Goal: Information Seeking & Learning: Learn about a topic

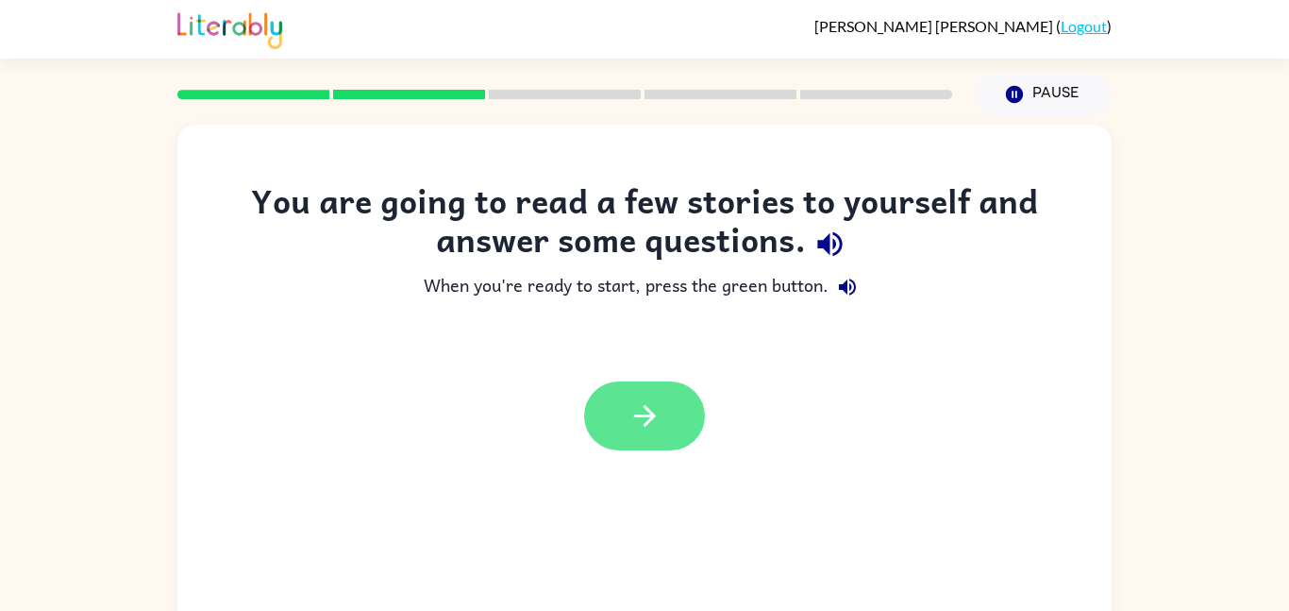
click at [657, 406] on icon "button" at bounding box center [645, 415] width 33 height 33
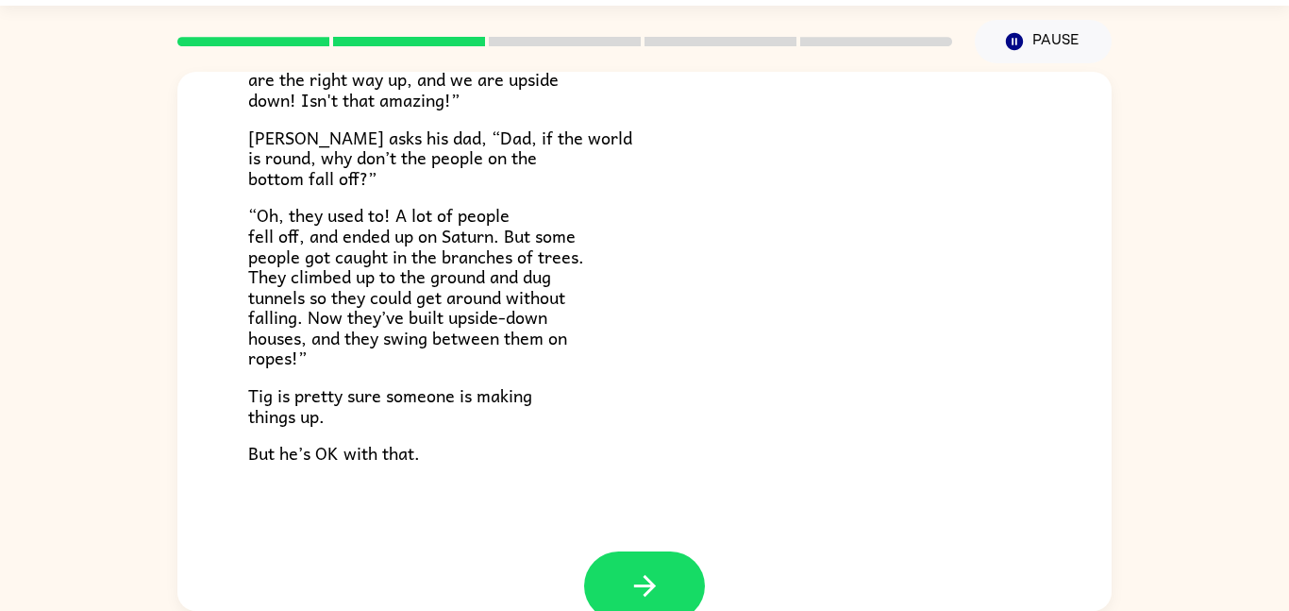
scroll to position [504, 0]
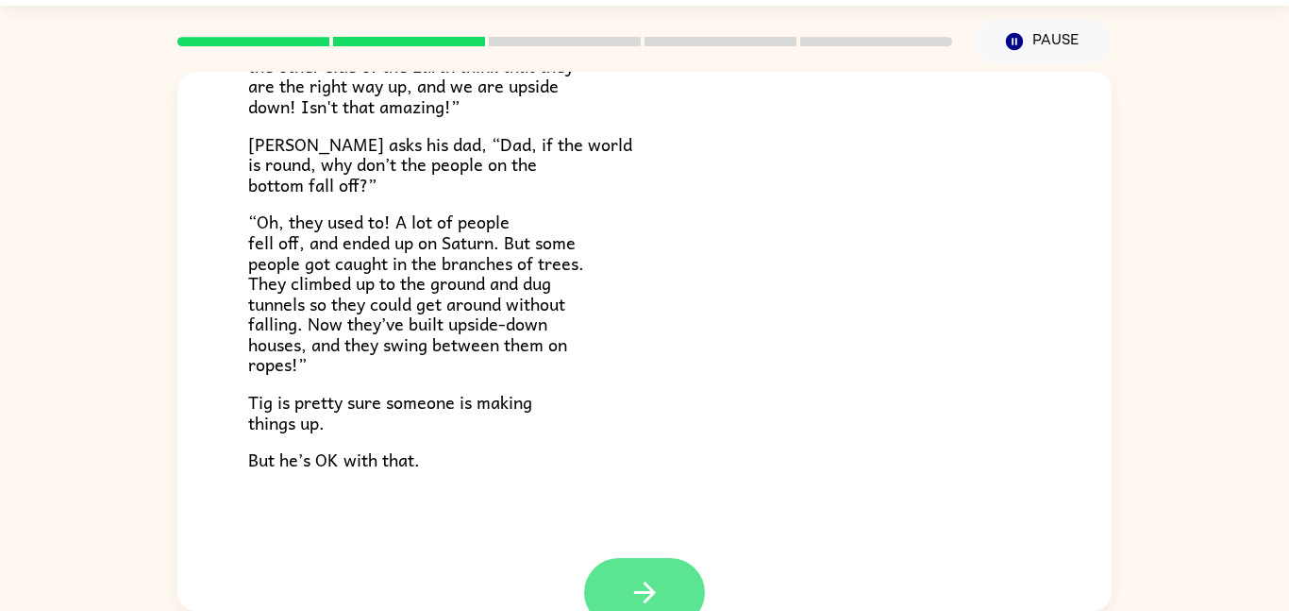
click at [631, 579] on icon "button" at bounding box center [645, 592] width 33 height 33
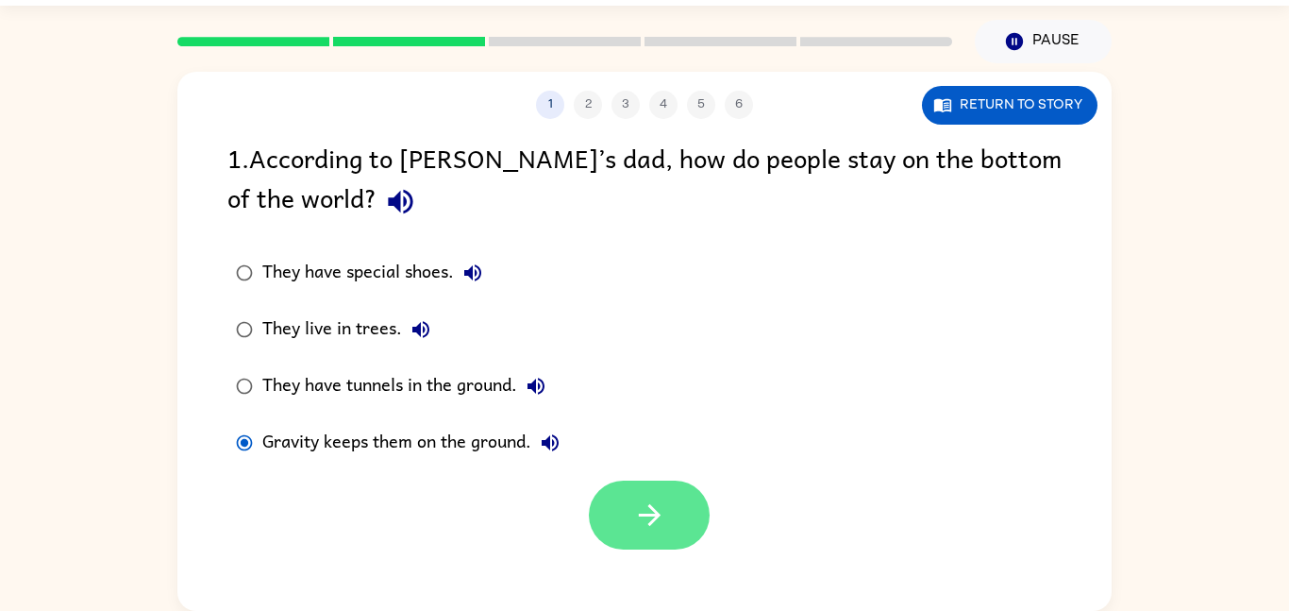
click at [688, 545] on button "button" at bounding box center [649, 514] width 121 height 69
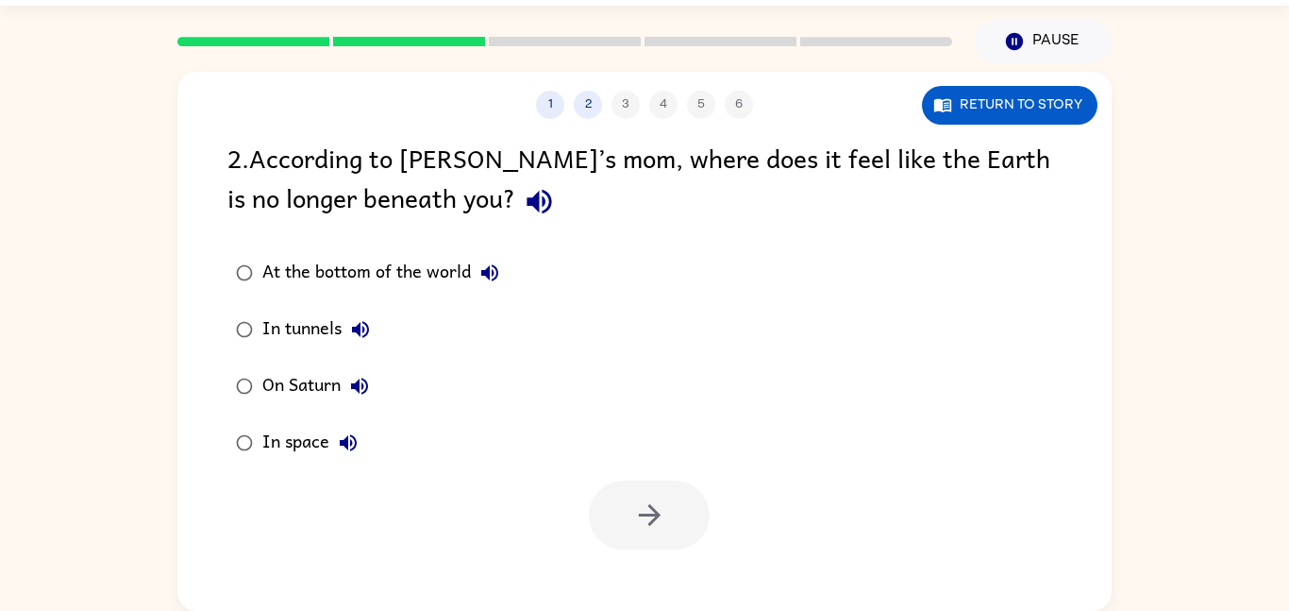
click at [527, 203] on icon "button" at bounding box center [539, 202] width 25 height 25
click at [703, 515] on button "button" at bounding box center [649, 514] width 121 height 69
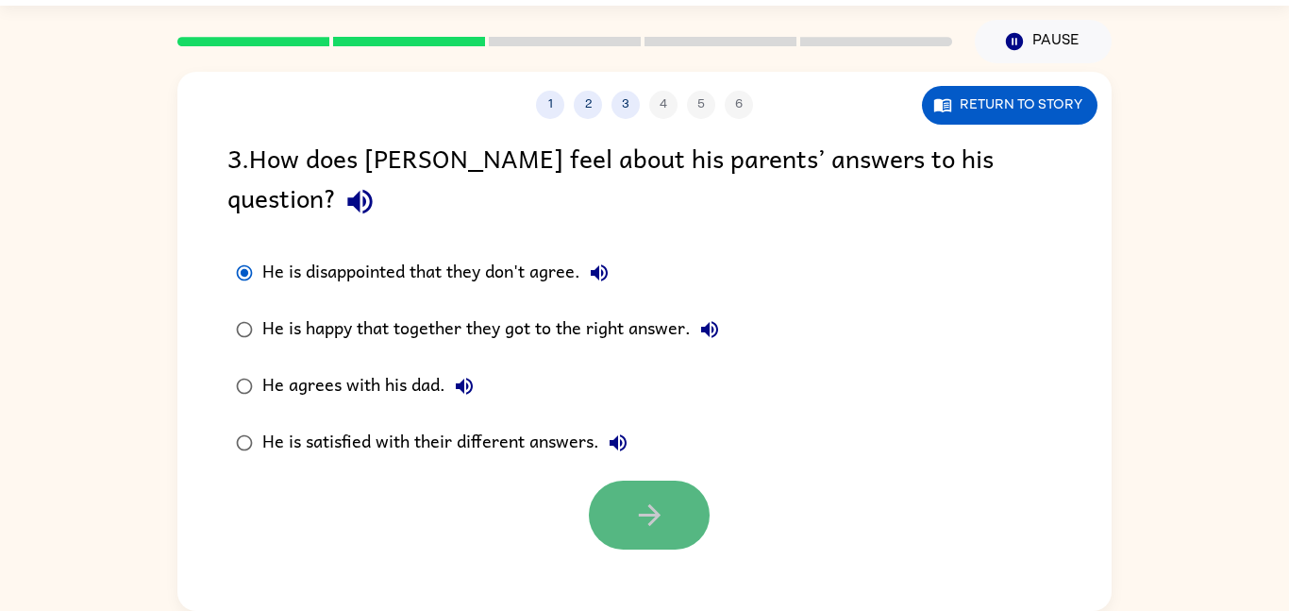
click at [643, 498] on icon "button" at bounding box center [649, 514] width 33 height 33
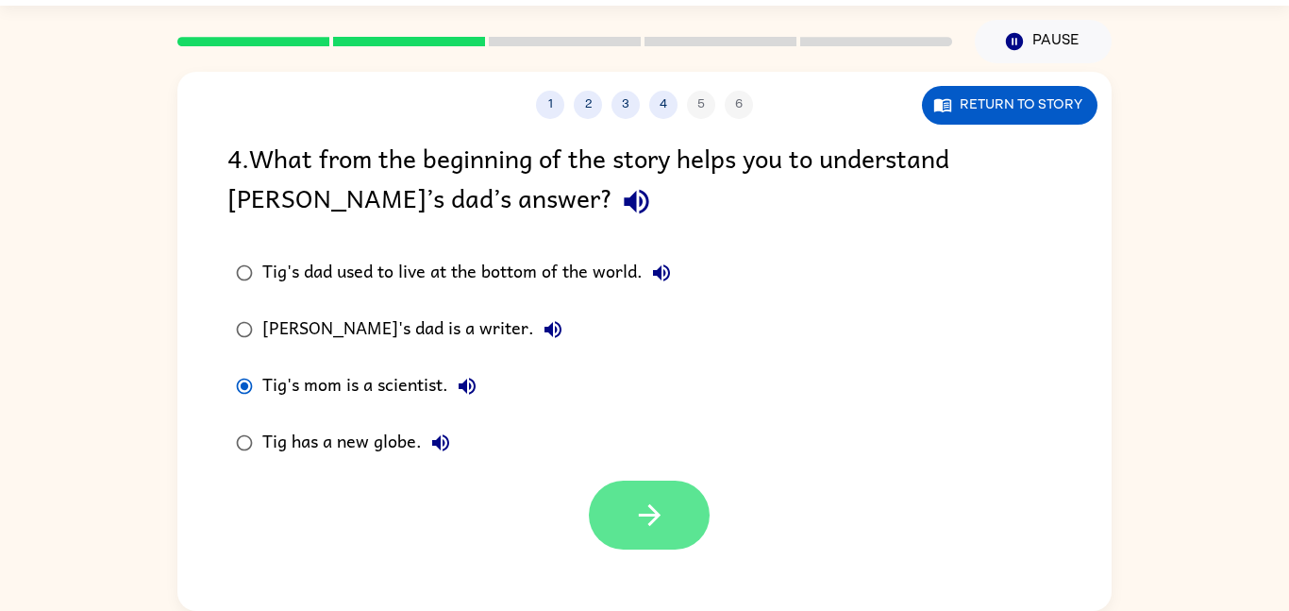
click at [653, 495] on button "button" at bounding box center [649, 514] width 121 height 69
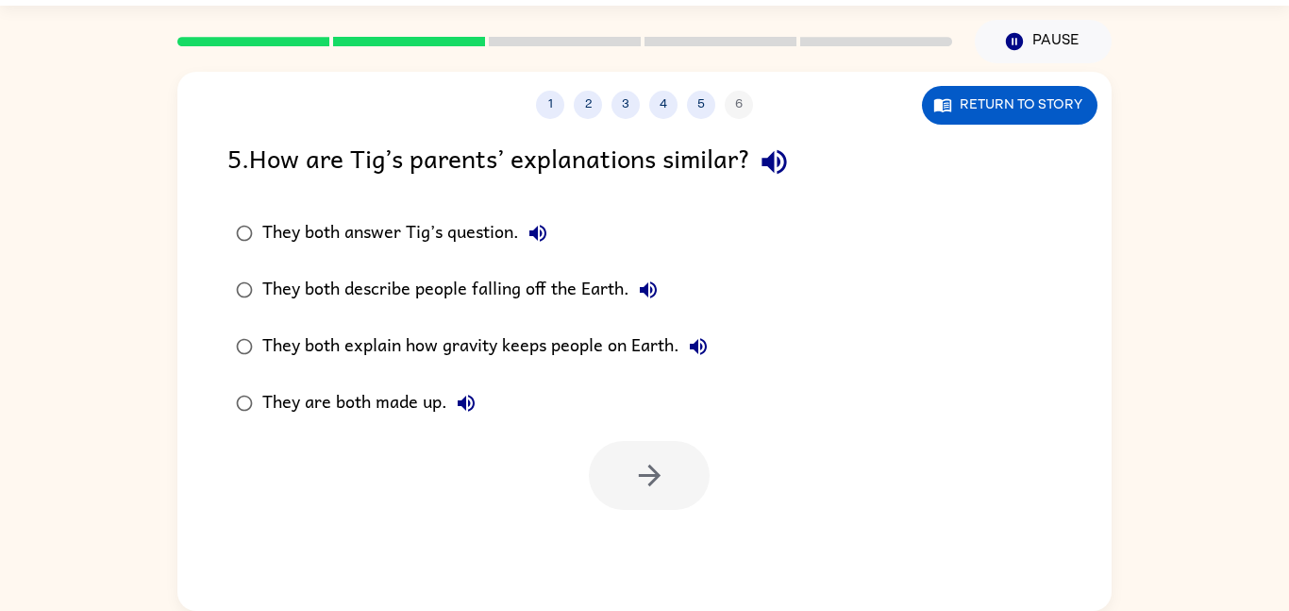
click at [555, 320] on label "They both explain how gravity keeps people on Earth." at bounding box center [472, 346] width 510 height 57
click at [690, 483] on button "button" at bounding box center [649, 475] width 121 height 69
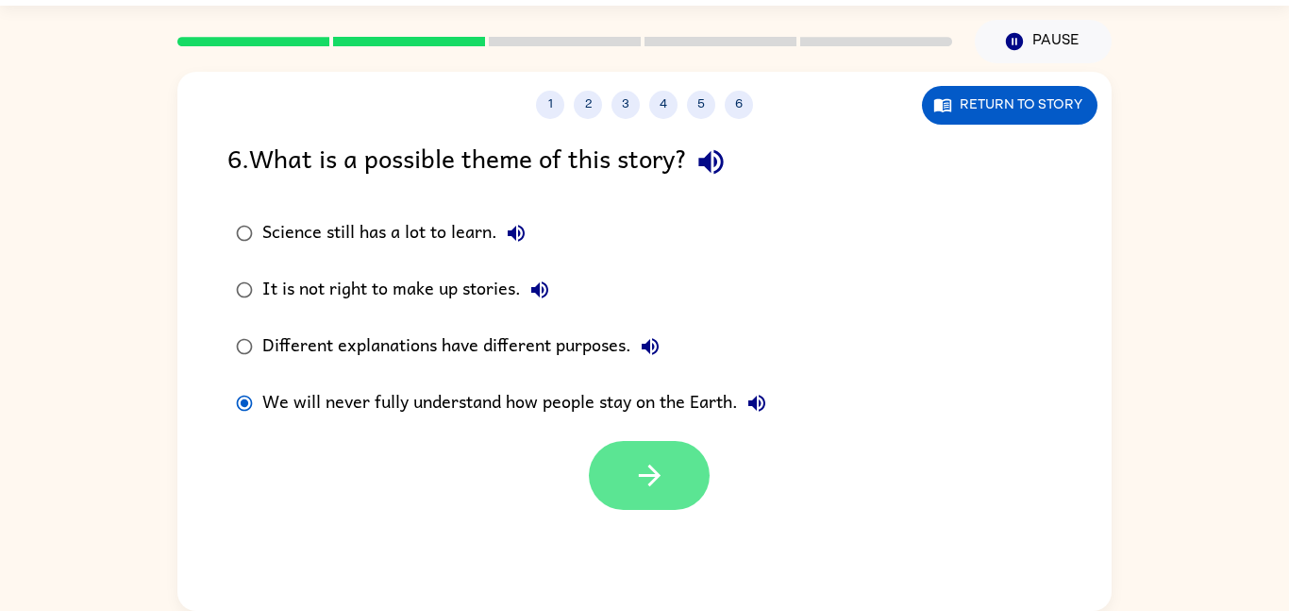
click at [659, 494] on button "button" at bounding box center [649, 475] width 121 height 69
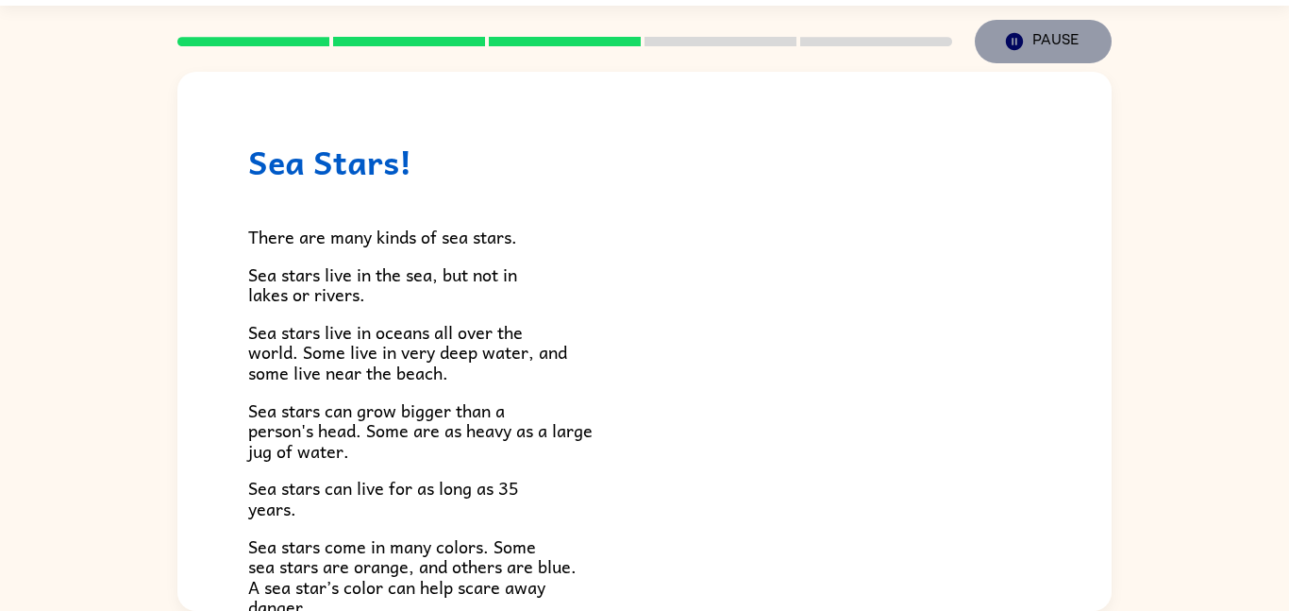
click at [1005, 44] on icon "Pause" at bounding box center [1014, 41] width 21 height 21
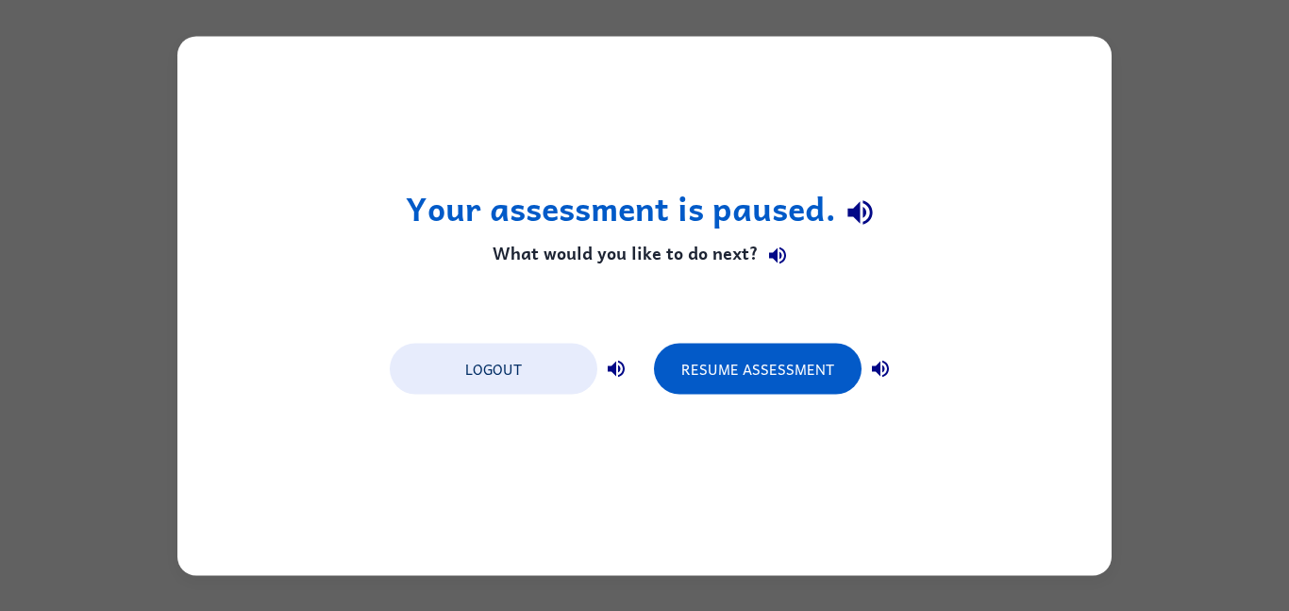
click at [997, 252] on div "Your assessment is paused. What would you like to do next? Logout Resume Assess…" at bounding box center [644, 305] width 934 height 539
click at [791, 378] on button "Resume Assessment" at bounding box center [758, 368] width 208 height 51
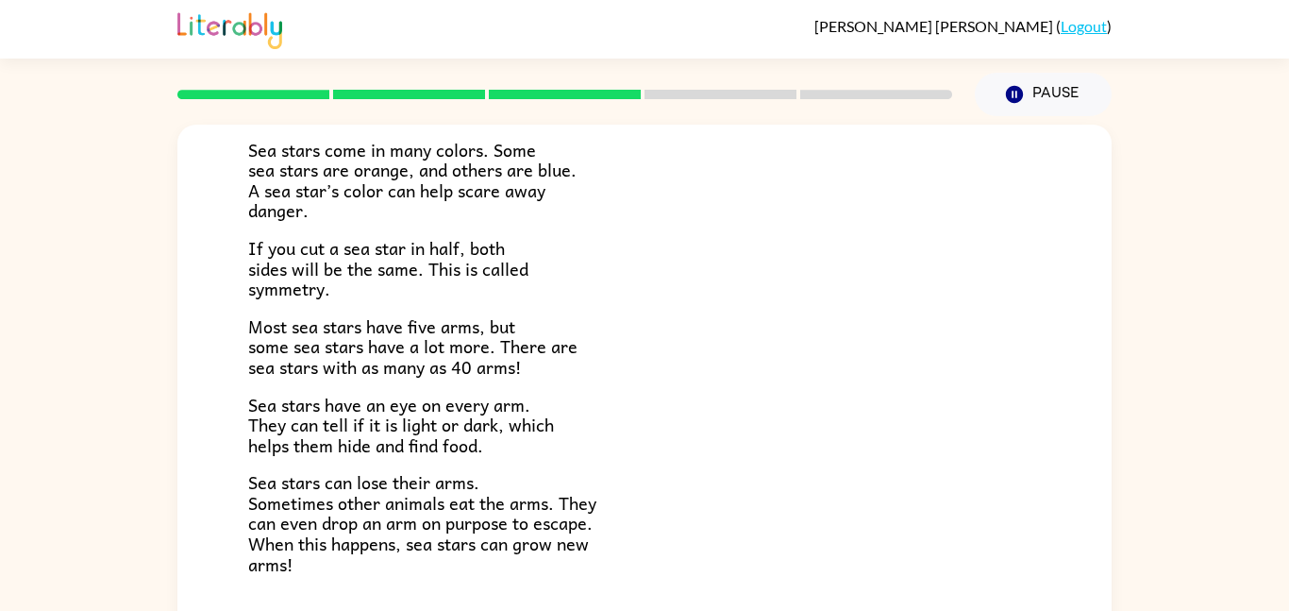
scroll to position [454, 0]
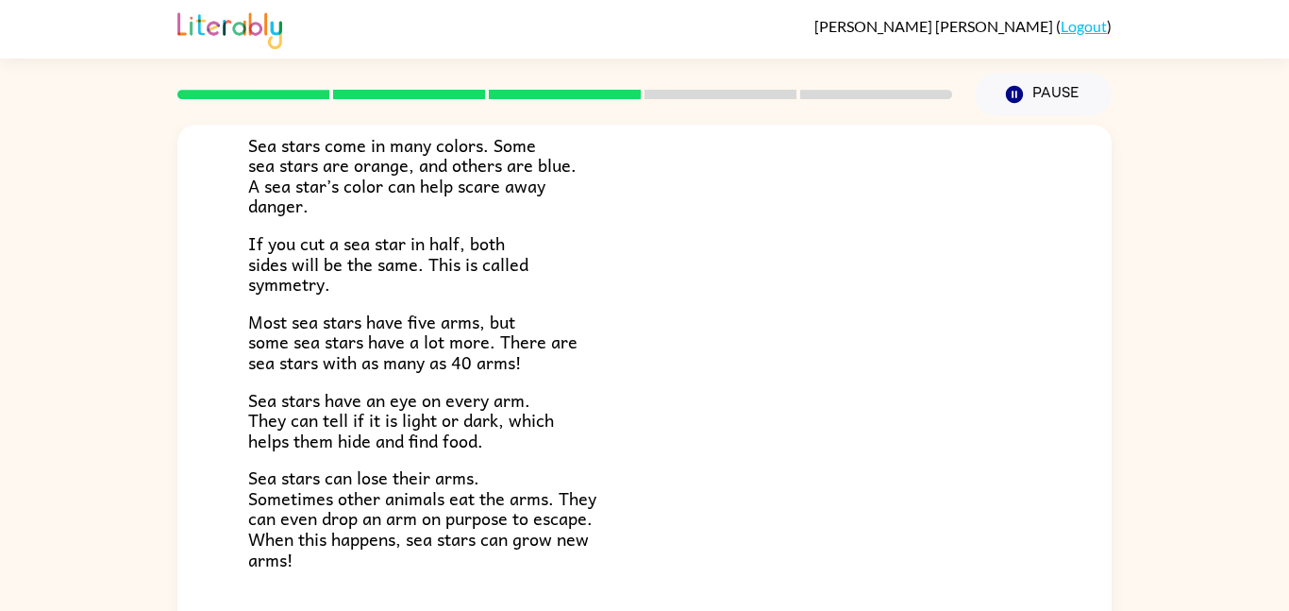
click at [279, 427] on span "Sea stars have an eye on every arm. They can tell if it is light or dark, which…" at bounding box center [401, 420] width 306 height 68
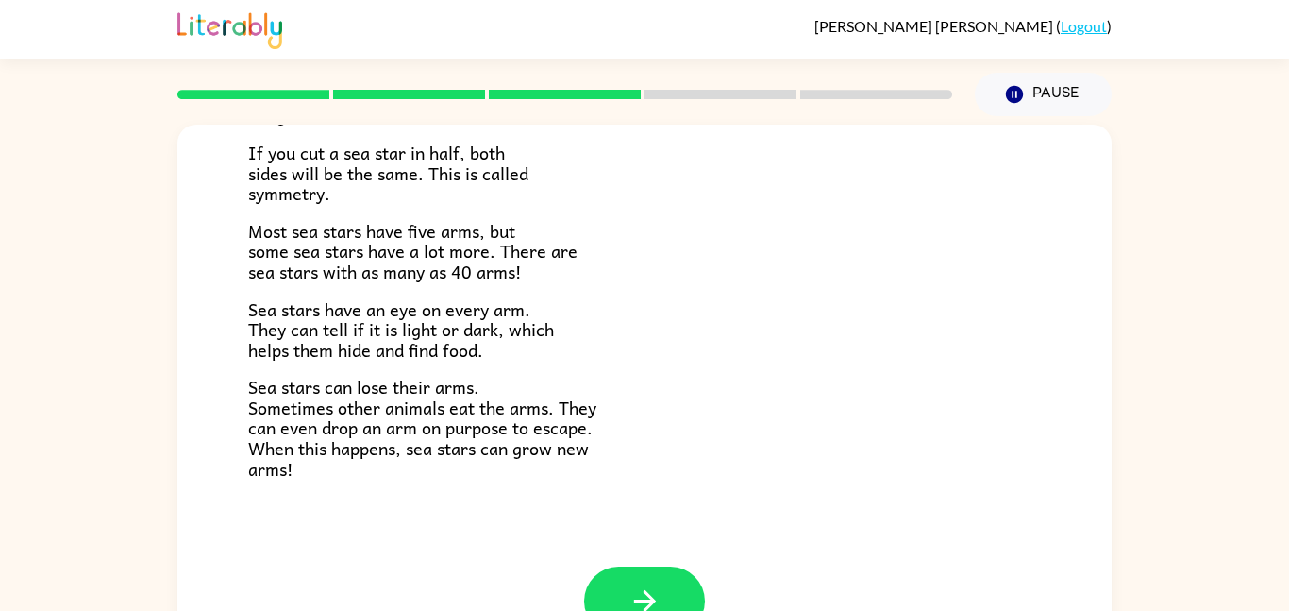
scroll to position [53, 0]
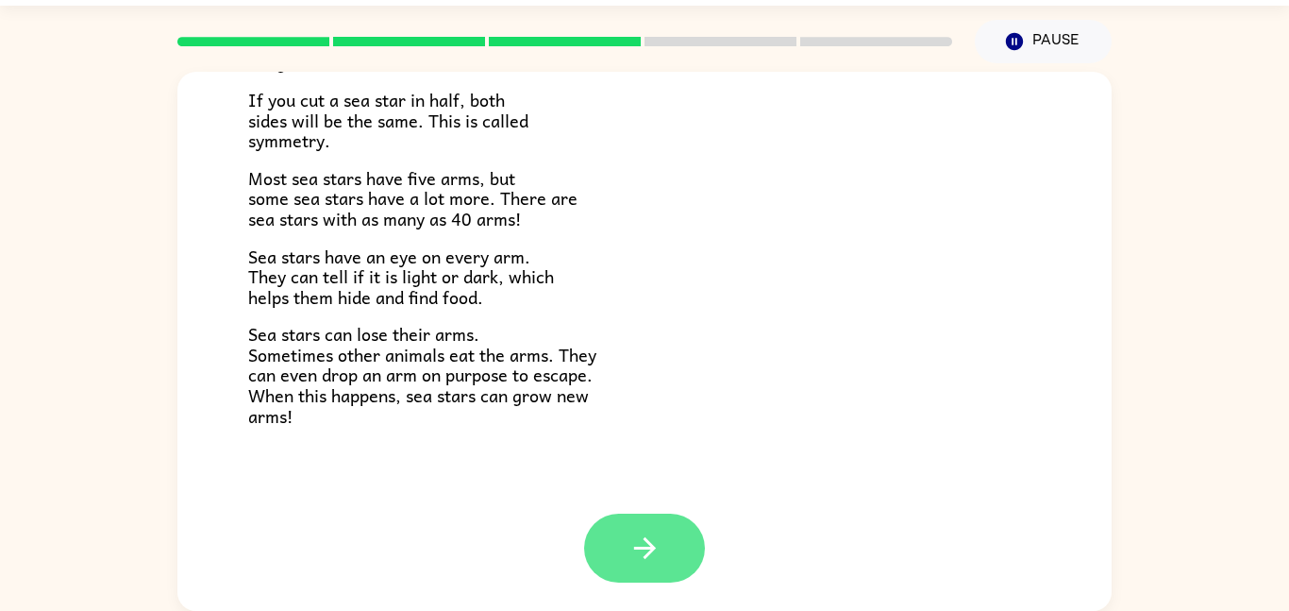
click at [618, 539] on button "button" at bounding box center [644, 547] width 121 height 69
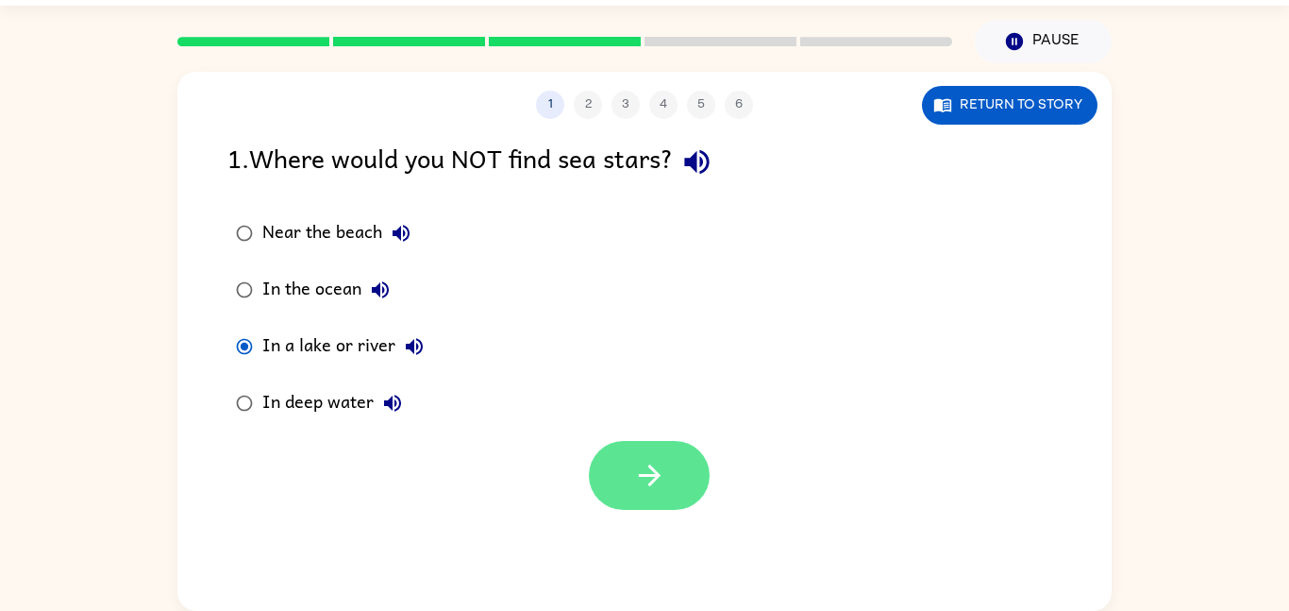
click at [665, 456] on button "button" at bounding box center [649, 475] width 121 height 69
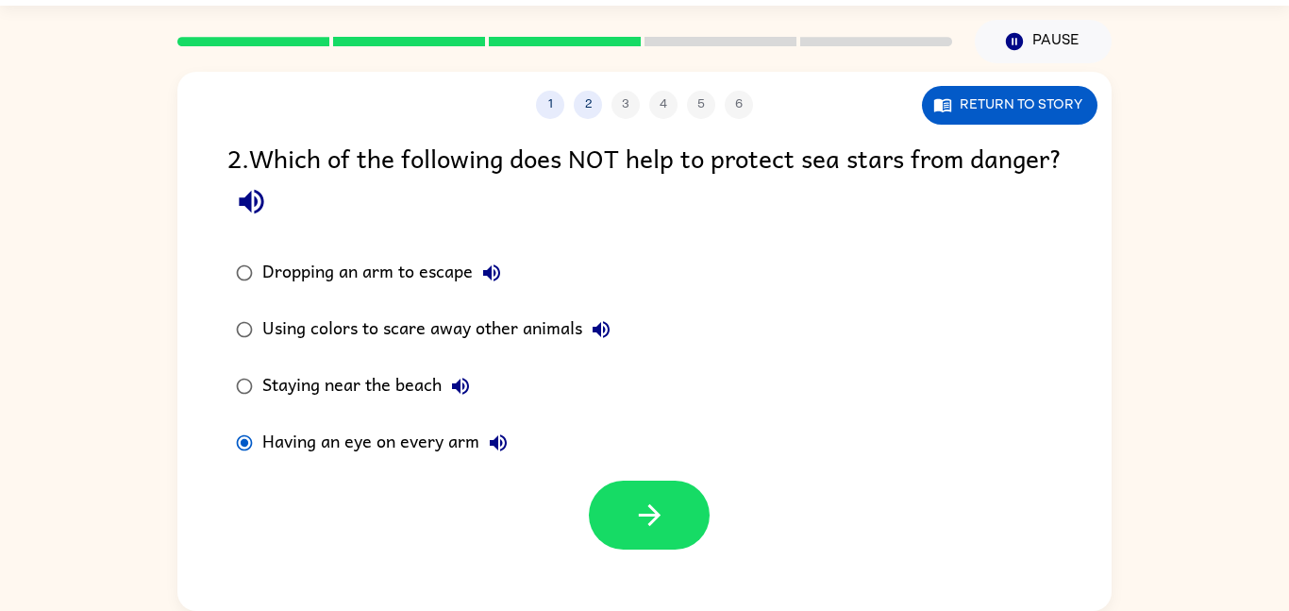
click at [615, 480] on div at bounding box center [649, 514] width 121 height 69
click at [654, 520] on icon "button" at bounding box center [649, 514] width 33 height 33
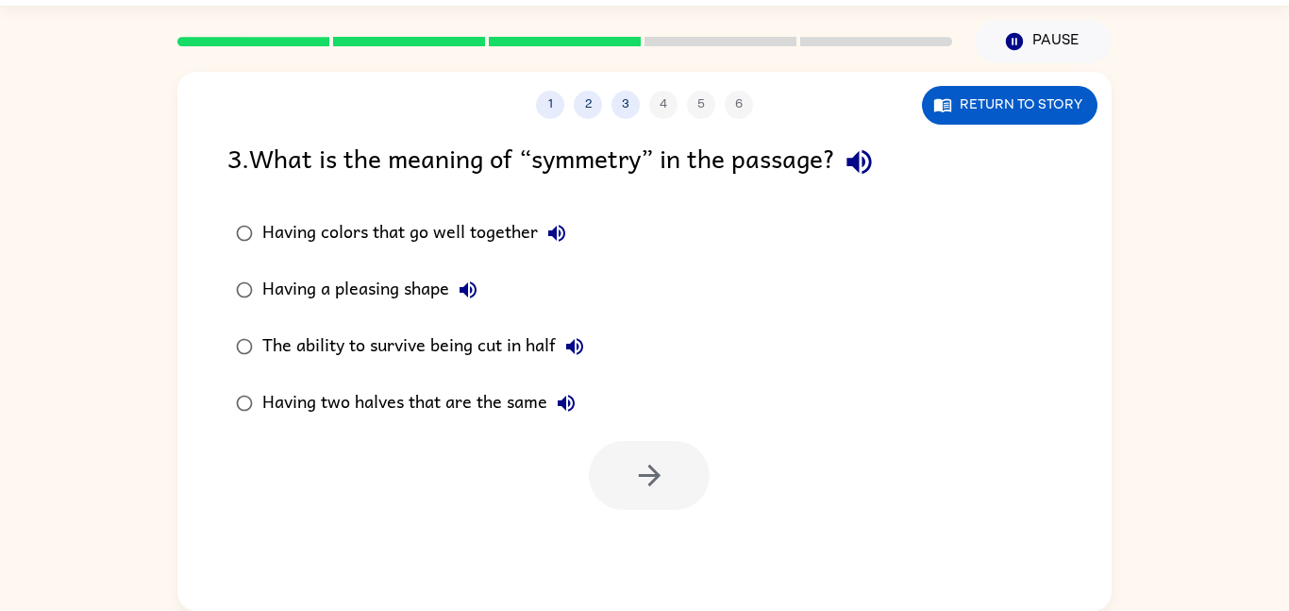
click at [327, 140] on div "3 . What is the meaning of “symmetry” in the passage?" at bounding box center [644, 162] width 834 height 48
click at [607, 456] on button "button" at bounding box center [649, 475] width 121 height 69
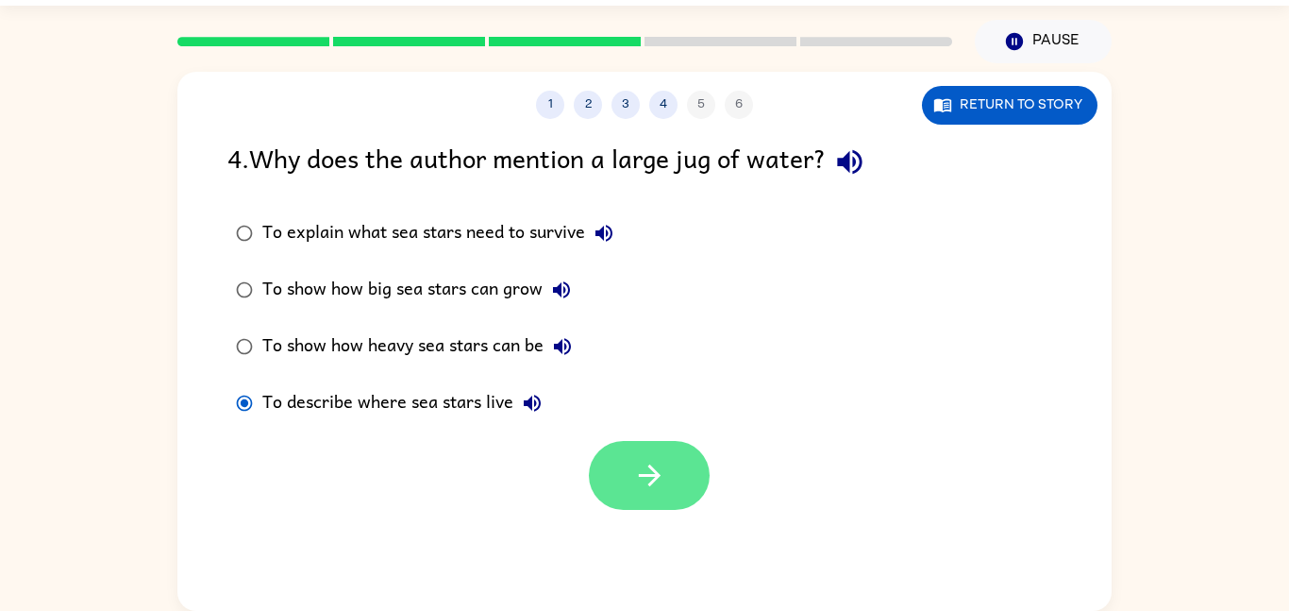
click at [643, 485] on icon "button" at bounding box center [649, 475] width 33 height 33
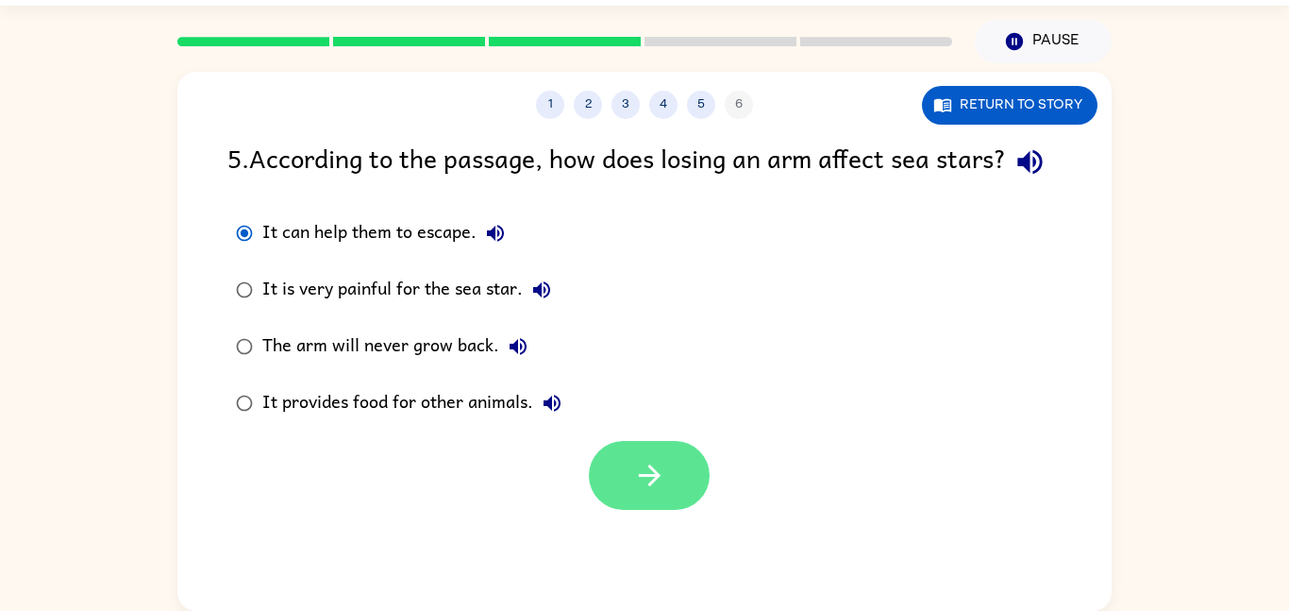
click at [639, 510] on button "button" at bounding box center [649, 475] width 121 height 69
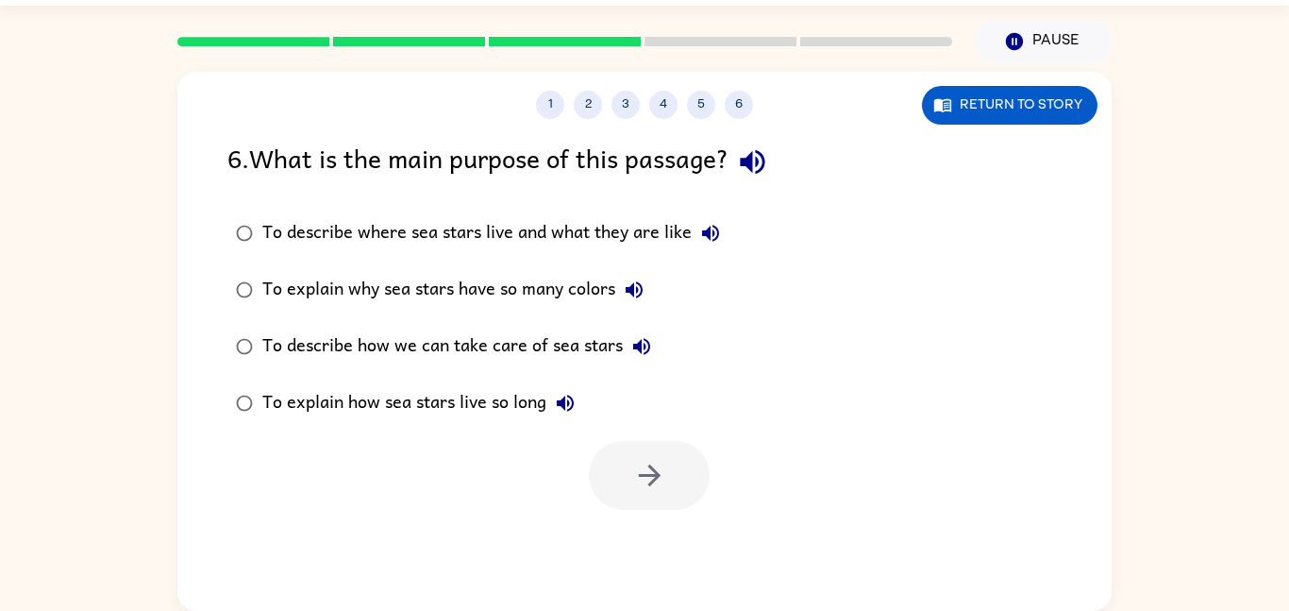
click at [837, 281] on div "To describe where sea stars live and what they are like To explain why sea star…" at bounding box center [669, 318] width 884 height 226
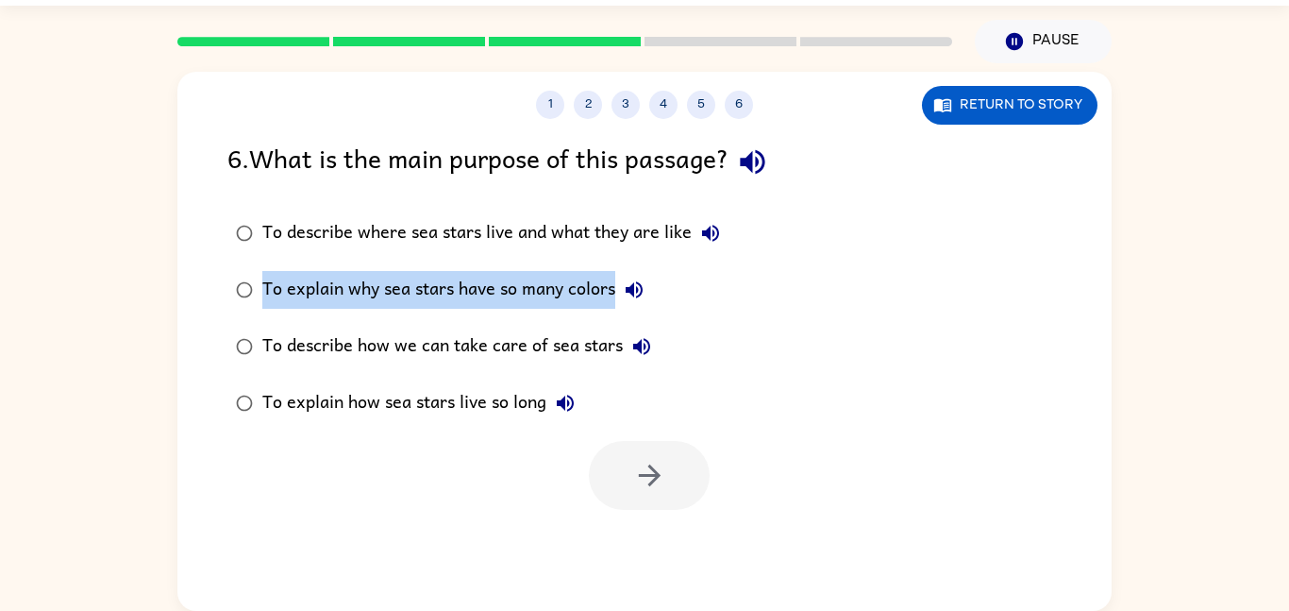
click at [837, 281] on div "To describe where sea stars live and what they are like To explain why sea star…" at bounding box center [669, 318] width 884 height 226
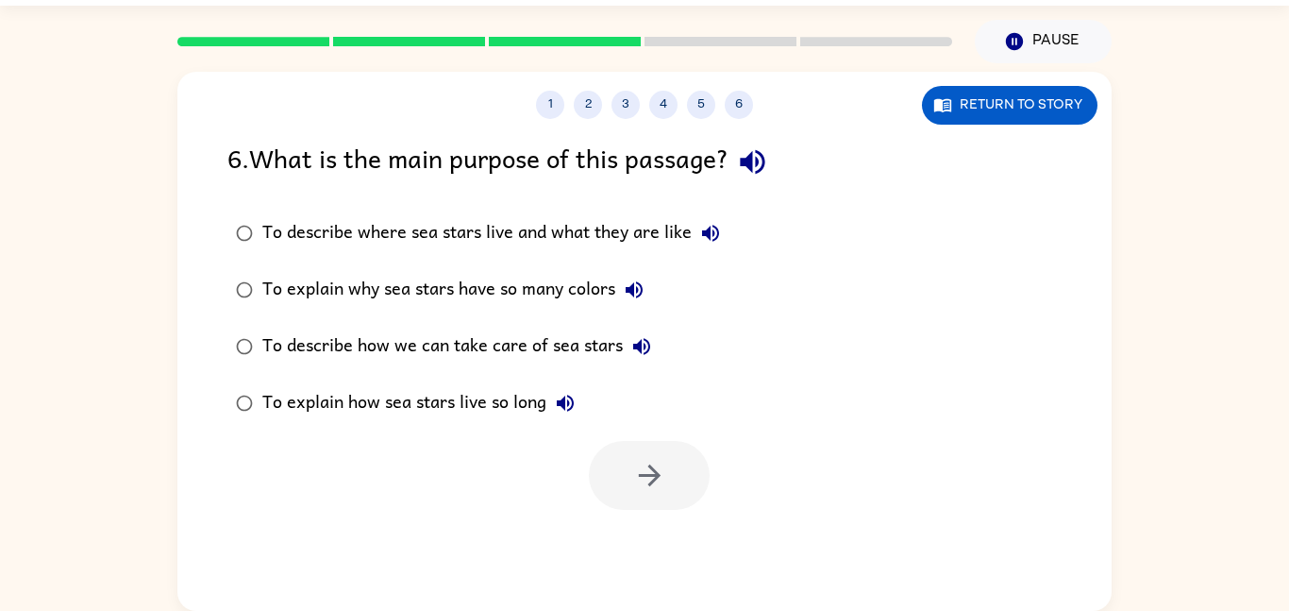
click at [846, 203] on div "6 . What is the main purpose of this passage? To describe where sea stars live …" at bounding box center [644, 324] width 934 height 372
click at [664, 480] on icon "button" at bounding box center [649, 475] width 33 height 33
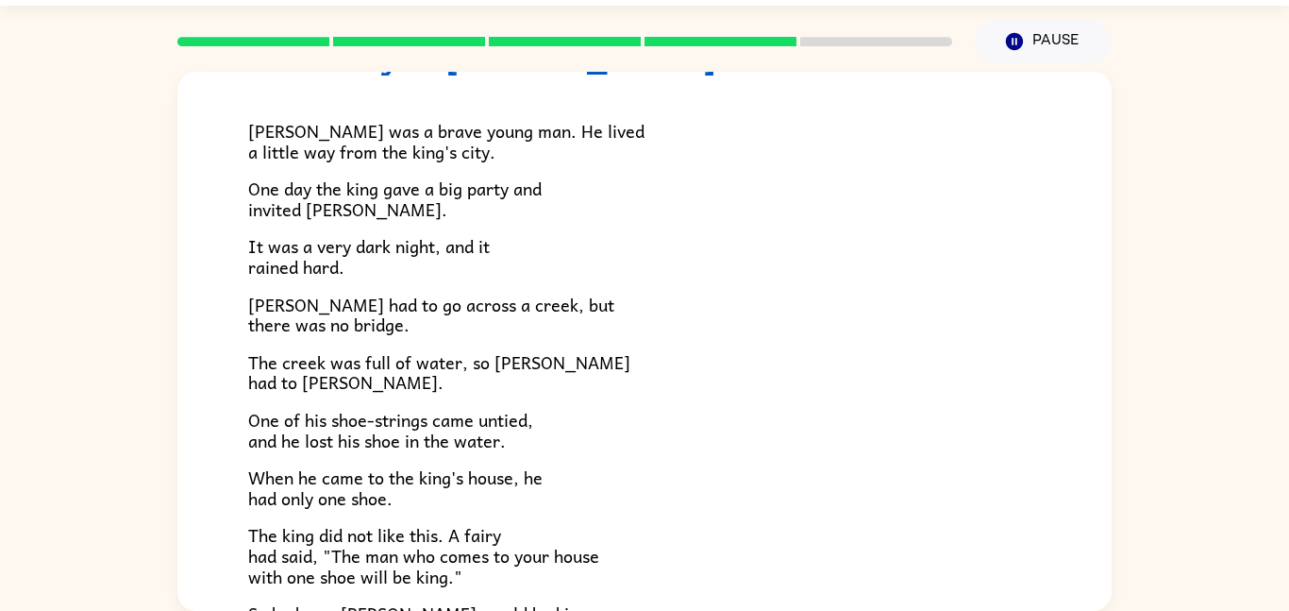
scroll to position [104, 0]
click at [404, 224] on div "[PERSON_NAME] was a brave young man. He lived a little way from the king's city…" at bounding box center [644, 361] width 793 height 568
click at [621, 254] on p "It was a very dark night, and it rained hard." at bounding box center [644, 258] width 793 height 41
click at [914, 298] on p "[PERSON_NAME] had to go across a creek, but there was no bridge." at bounding box center [644, 316] width 793 height 41
click at [570, 599] on div "[PERSON_NAME] was a brave young man. He lived a little way from the king's city…" at bounding box center [644, 361] width 793 height 568
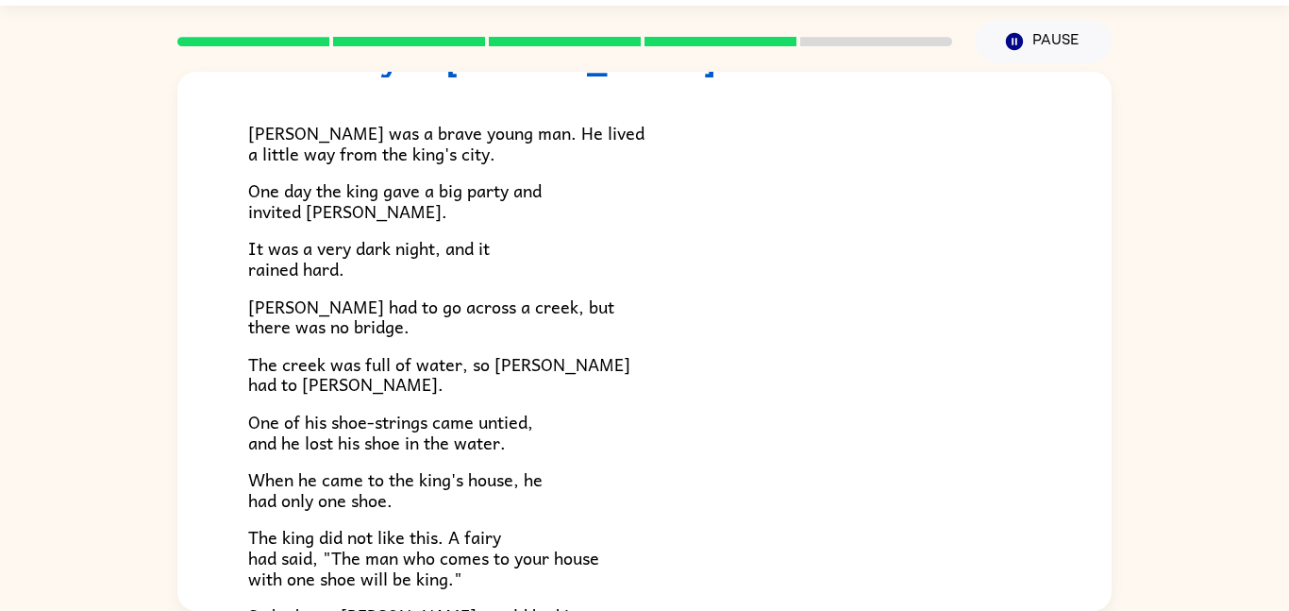
click at [653, 410] on div "[PERSON_NAME] was a brave young man. He lived a little way from the king's city…" at bounding box center [644, 361] width 793 height 568
click at [404, 371] on span "The creek was full of water, so [PERSON_NAME] had to [PERSON_NAME]." at bounding box center [439, 374] width 382 height 48
click at [659, 407] on div "[PERSON_NAME] was a brave young man. He lived a little way from the king's city…" at bounding box center [644, 361] width 793 height 568
click at [522, 113] on div "[PERSON_NAME] was a brave young man. He lived a little way from the king's city…" at bounding box center [644, 361] width 793 height 568
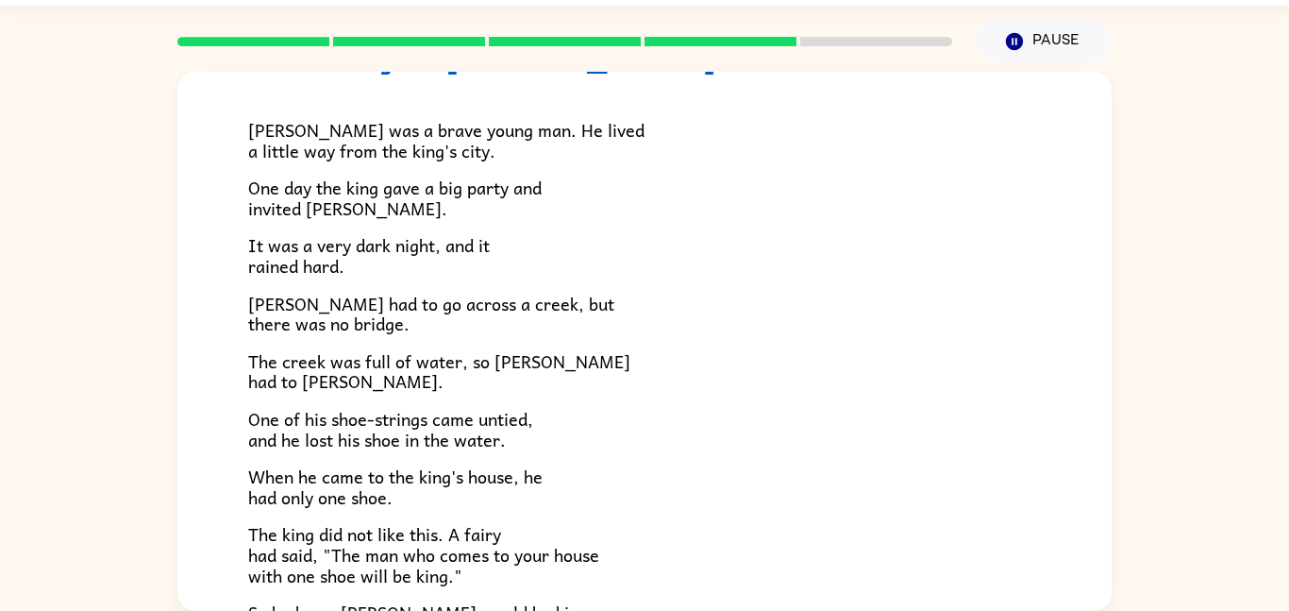
scroll to position [108, 0]
click at [390, 75] on div "[PERSON_NAME] was a brave young man. He lived a little way from the king's city…" at bounding box center [644, 358] width 793 height 568
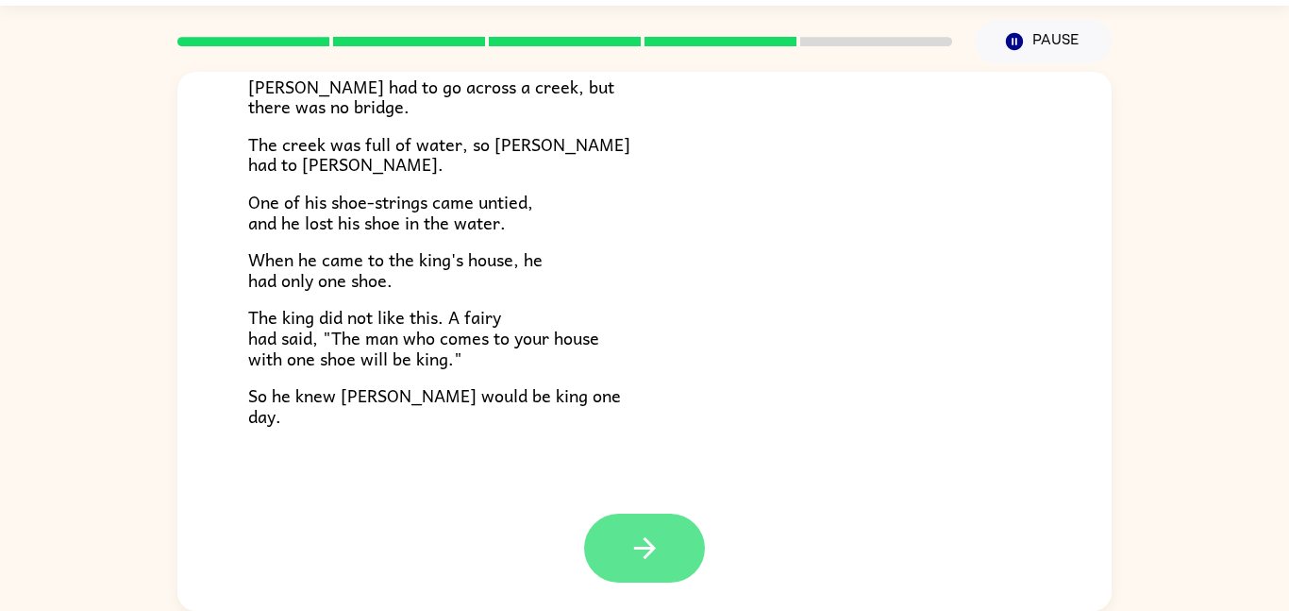
click at [663, 540] on button "button" at bounding box center [644, 547] width 121 height 69
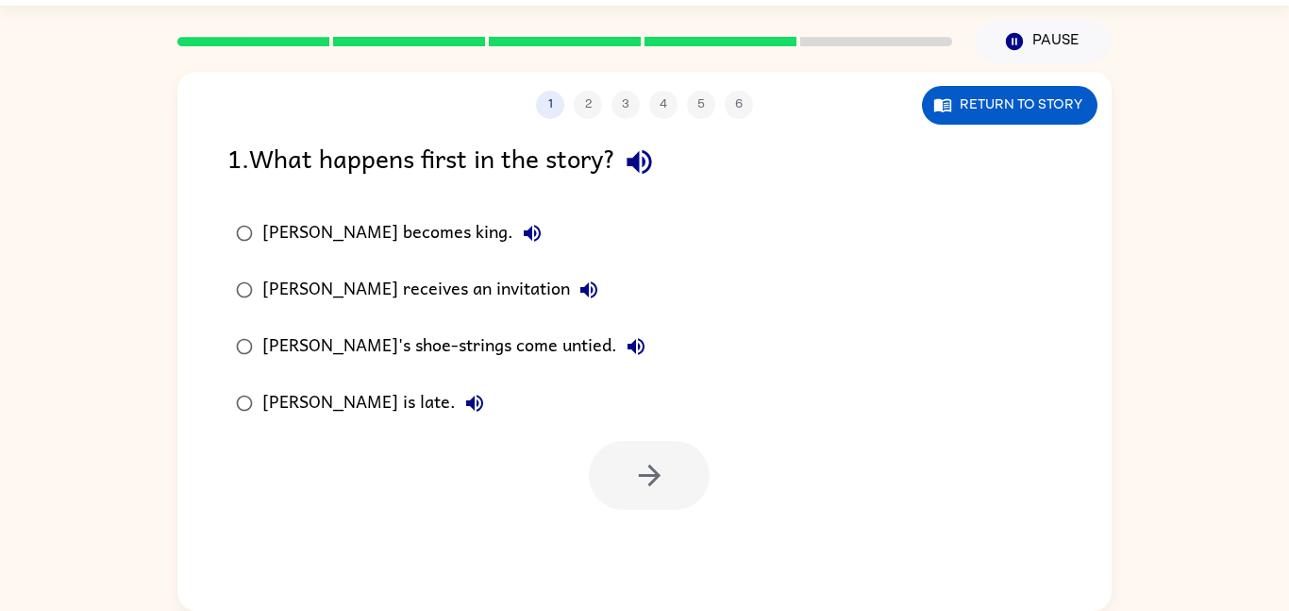
scroll to position [0, 0]
click at [600, 109] on div "1 2 3 4 5 6" at bounding box center [644, 105] width 934 height 28
click at [557, 105] on button "1" at bounding box center [550, 105] width 28 height 28
click at [506, 525] on div "1 2 3 4 5 6 Return to story 1 . What happens first in the story? [PERSON_NAME] …" at bounding box center [644, 341] width 934 height 539
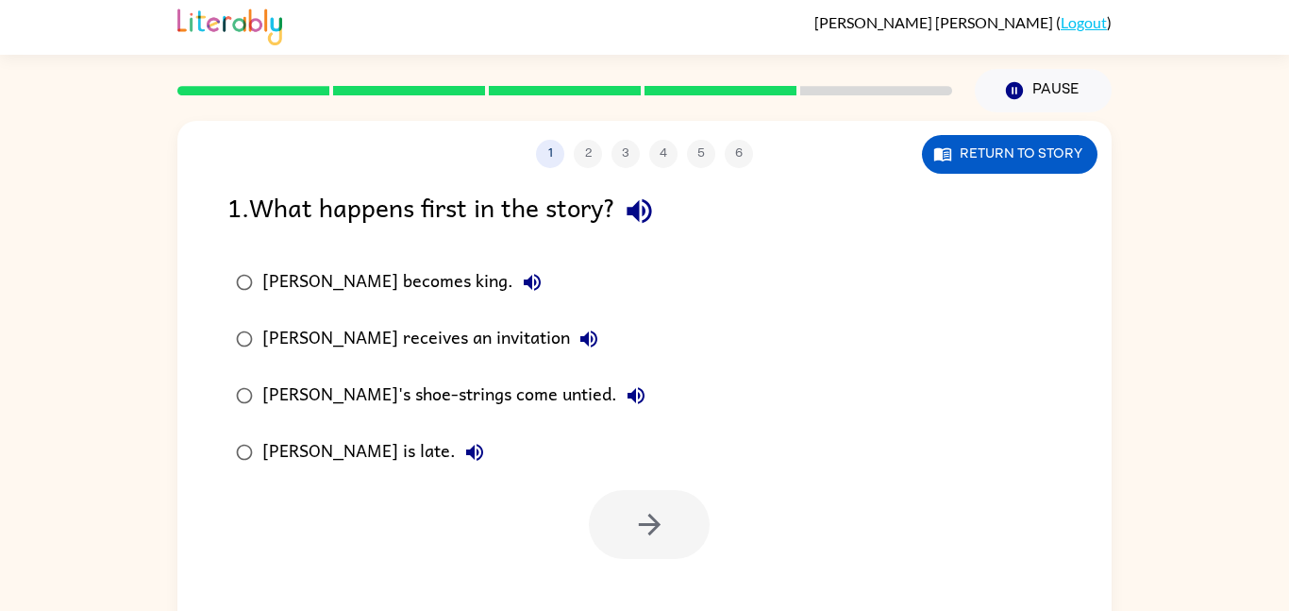
scroll to position [6, 0]
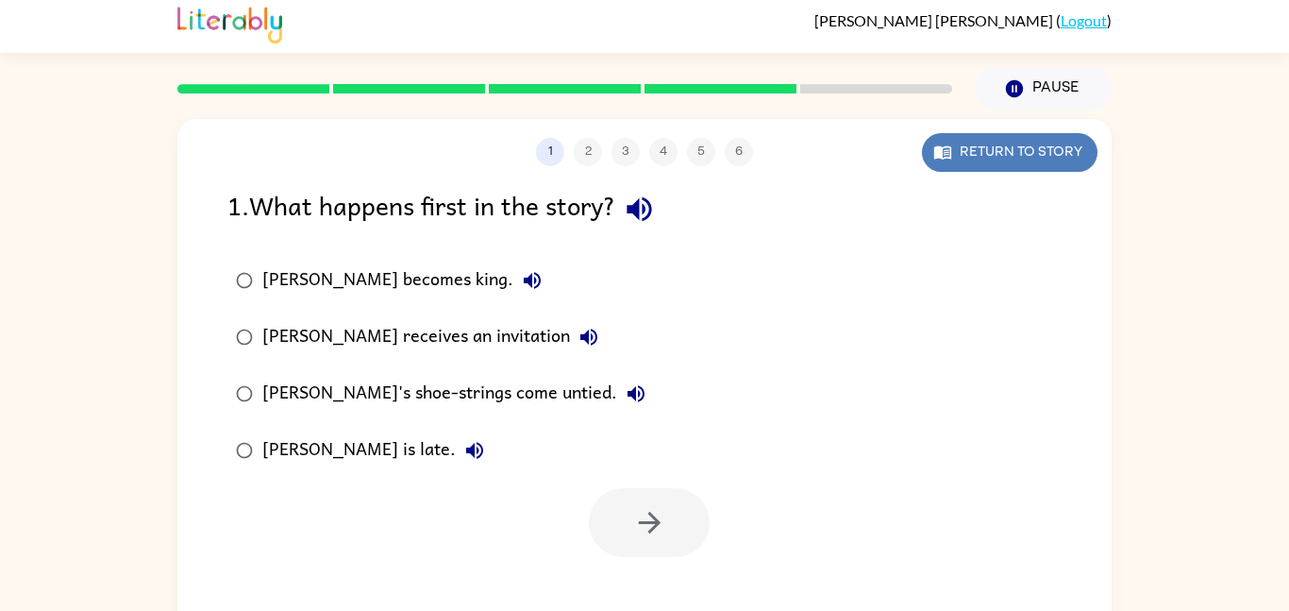
click at [963, 139] on button "Return to story" at bounding box center [1010, 152] width 176 height 39
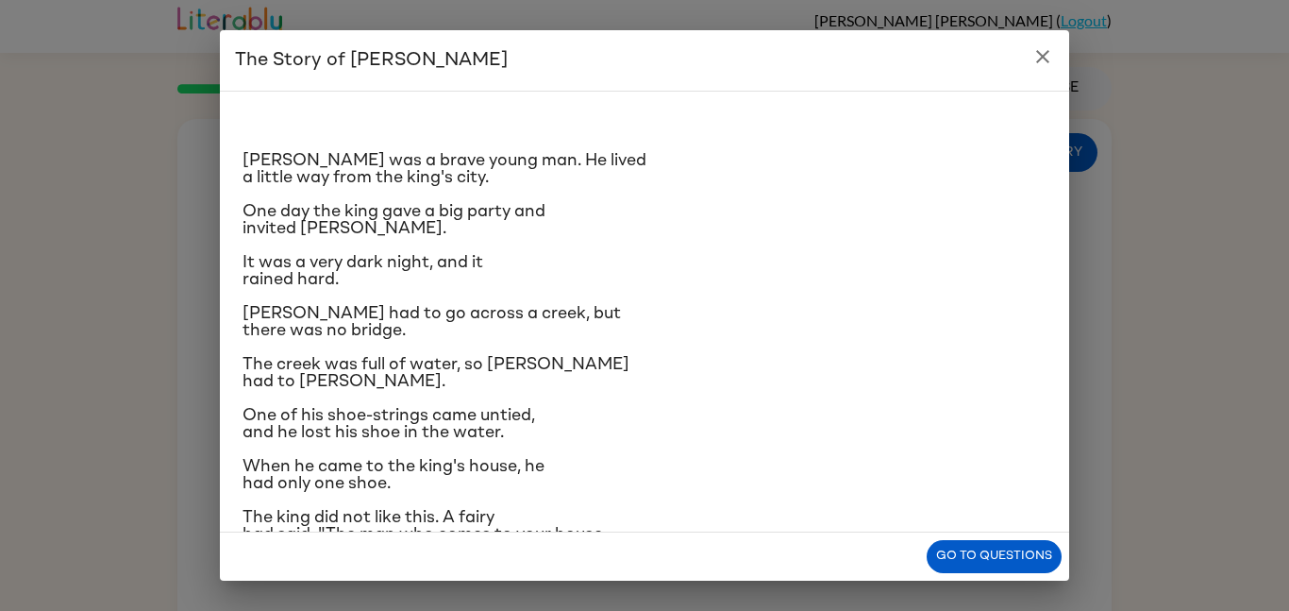
click at [1243, 392] on div "The Story of [PERSON_NAME] [PERSON_NAME] was a brave young man. He lived a litt…" at bounding box center [644, 305] width 1289 height 611
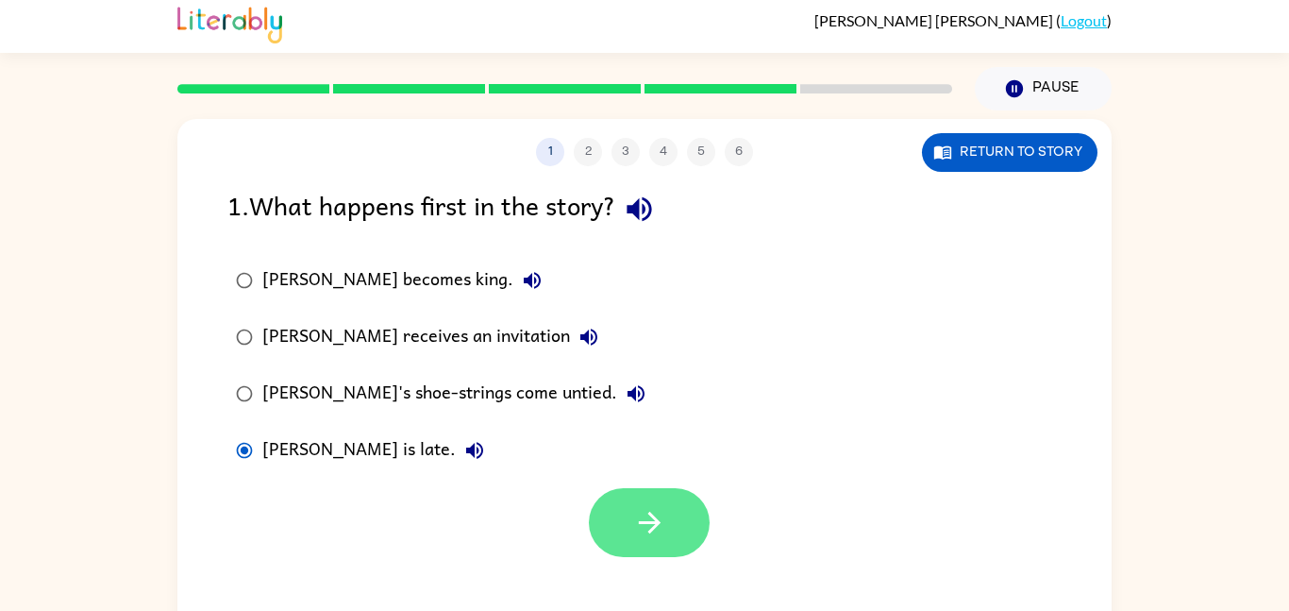
click at [636, 495] on button "button" at bounding box center [649, 522] width 121 height 69
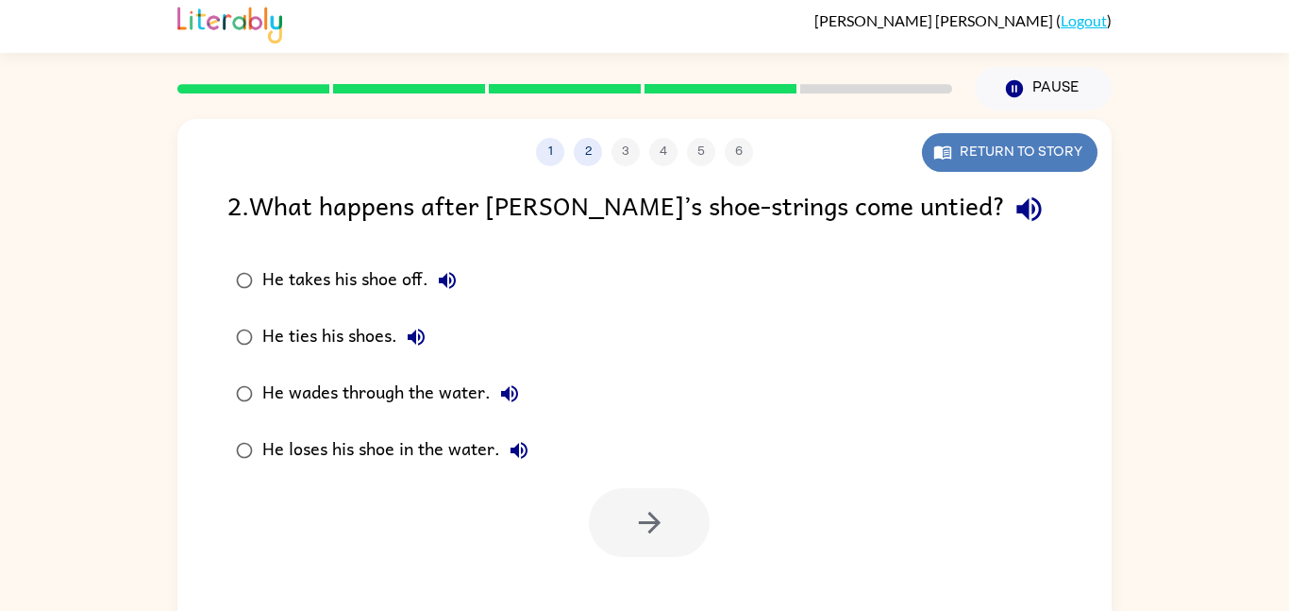
click at [991, 142] on button "Return to story" at bounding box center [1010, 152] width 176 height 39
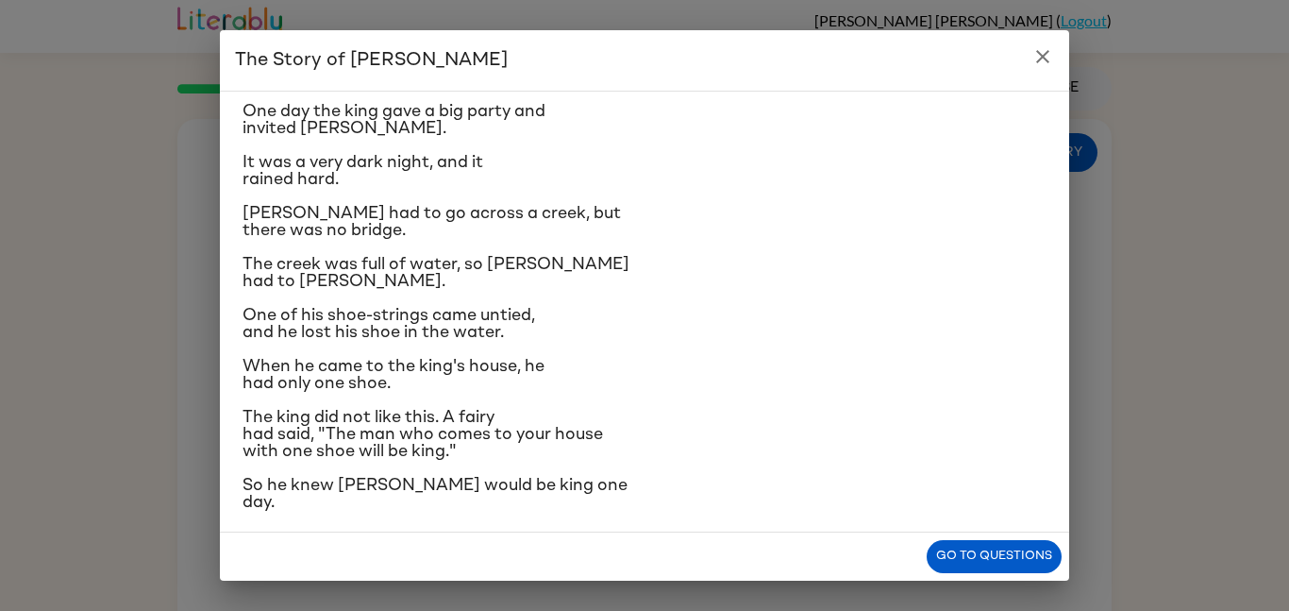
scroll to position [111, 0]
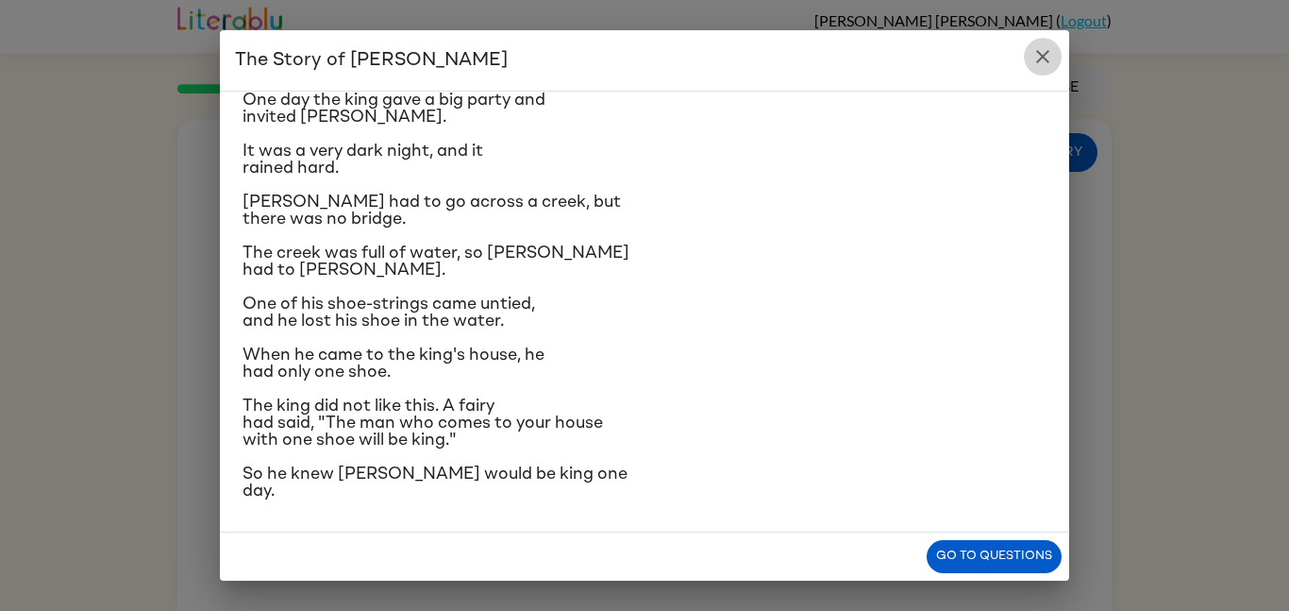
click at [1037, 54] on icon "close" at bounding box center [1042, 56] width 23 height 23
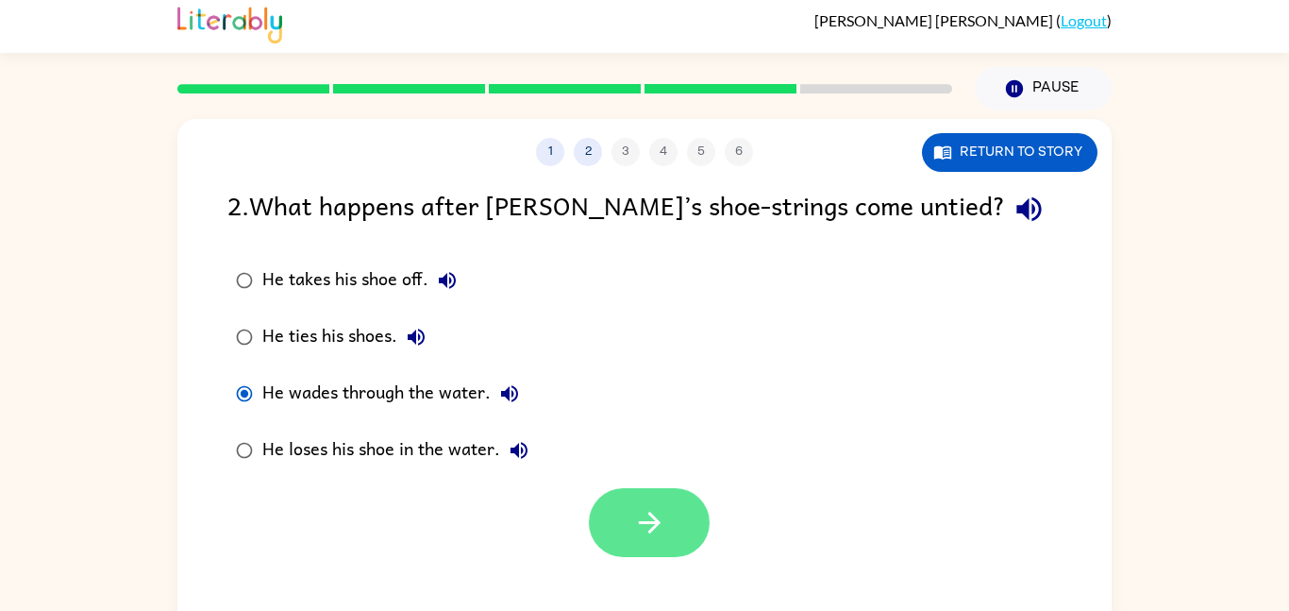
click at [631, 537] on button "button" at bounding box center [649, 522] width 121 height 69
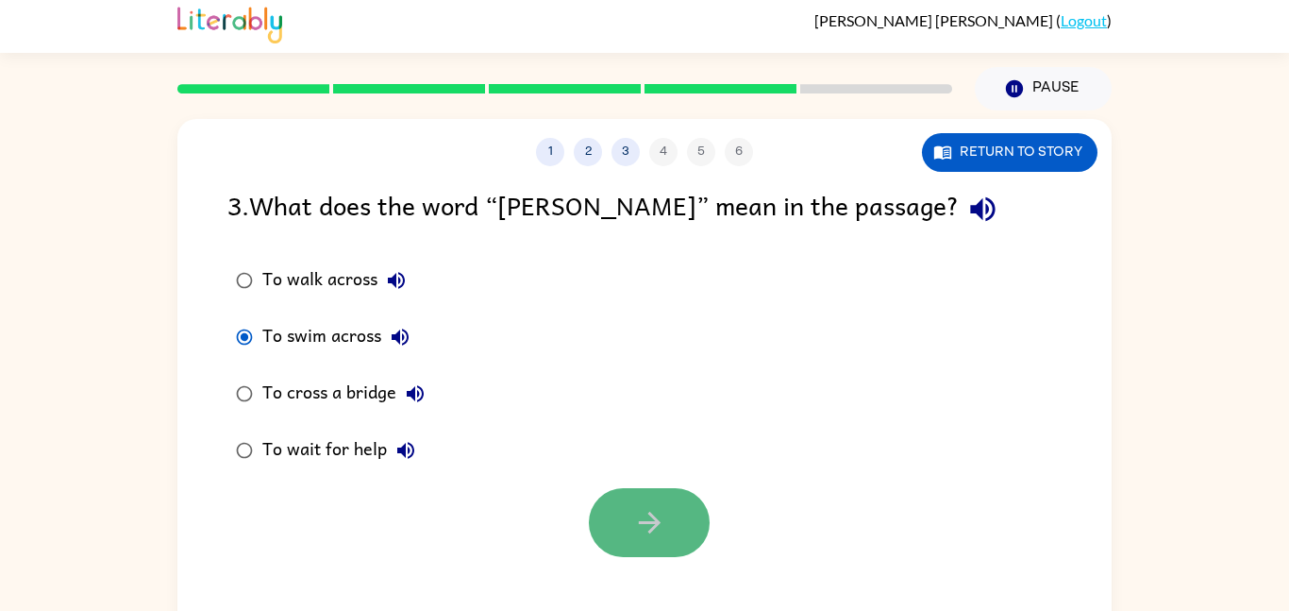
click at [696, 525] on button "button" at bounding box center [649, 522] width 121 height 69
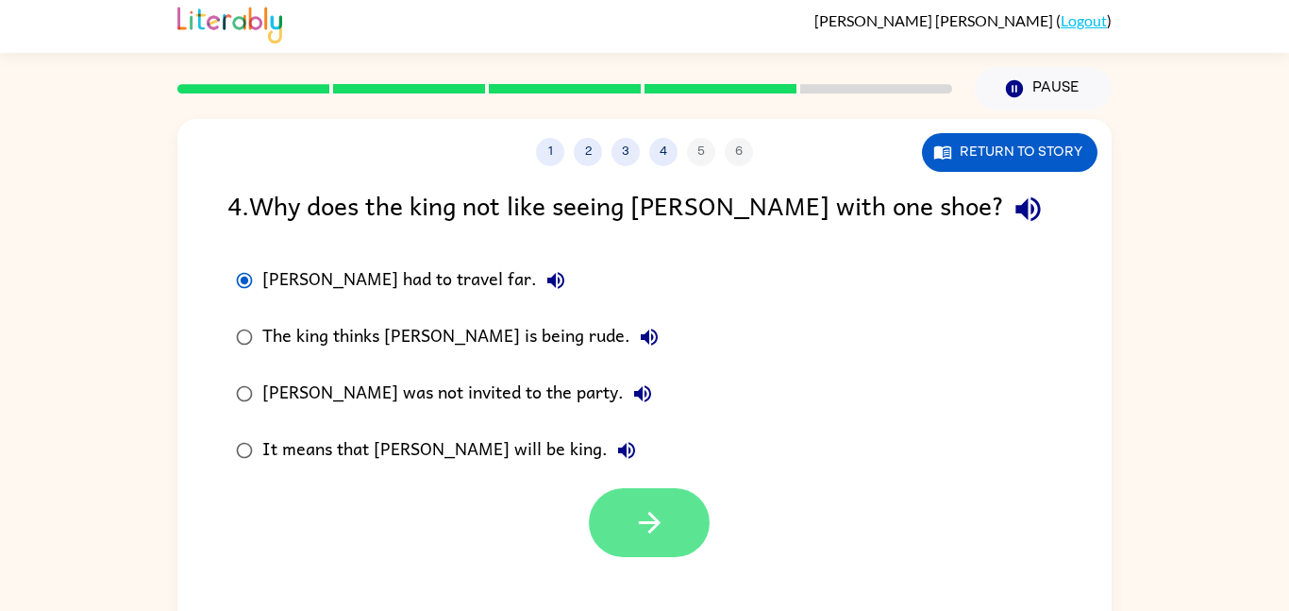
click at [609, 517] on button "button" at bounding box center [649, 522] width 121 height 69
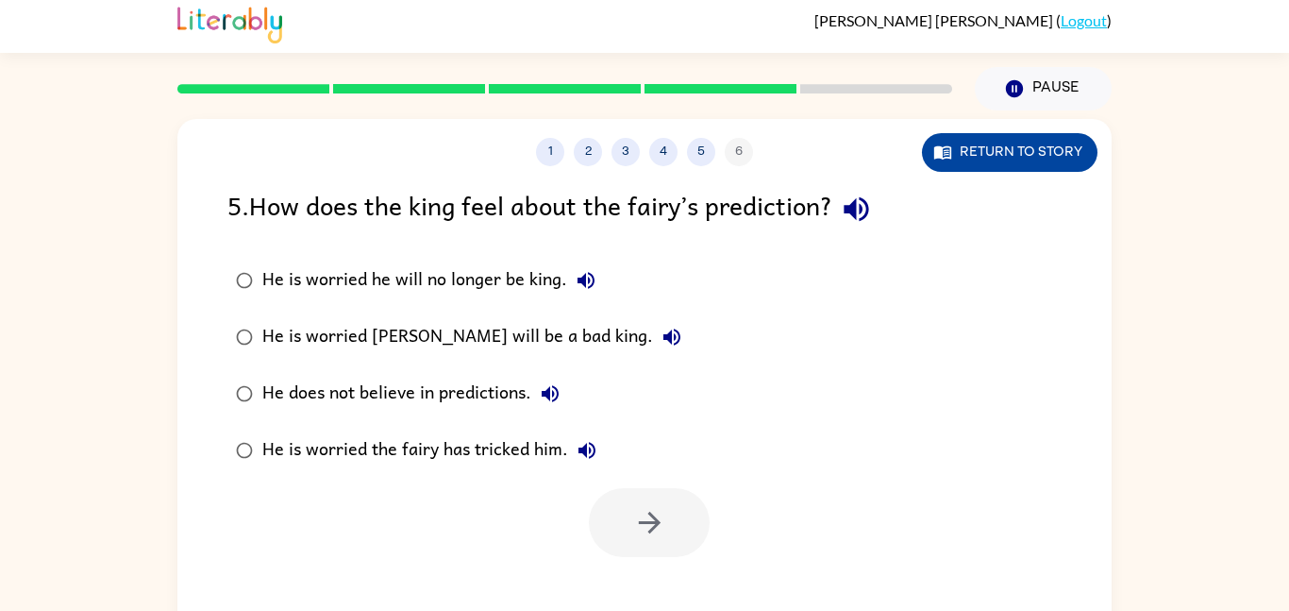
click at [1018, 143] on button "Return to story" at bounding box center [1010, 152] width 176 height 39
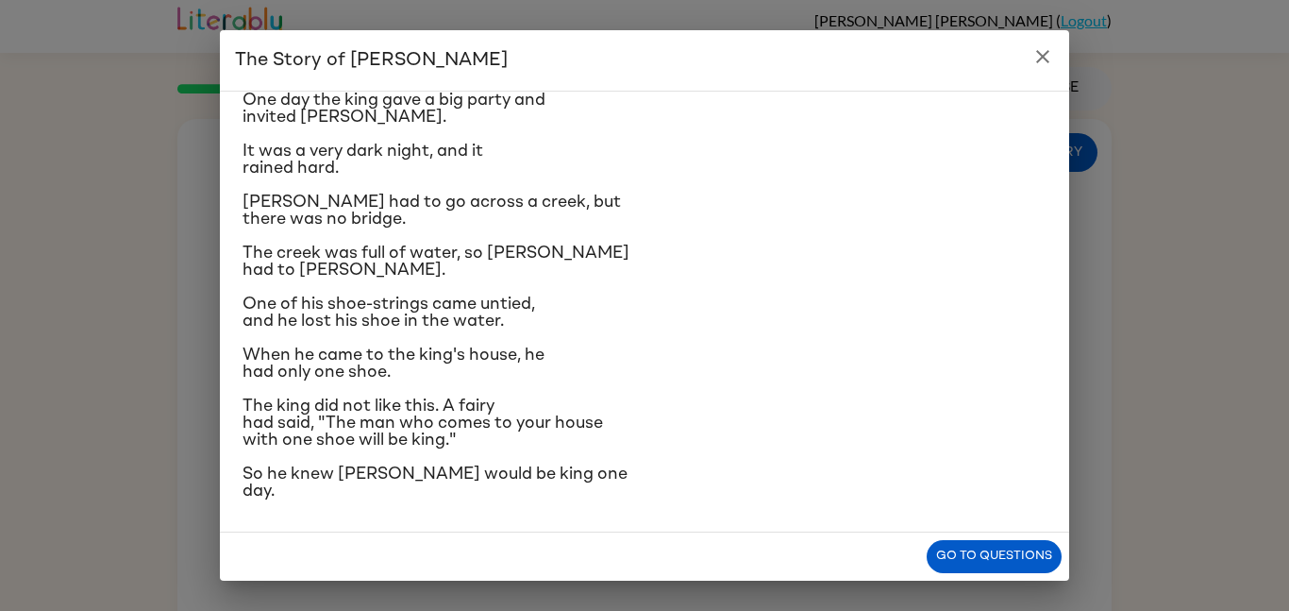
click at [1043, 46] on icon "close" at bounding box center [1042, 56] width 23 height 23
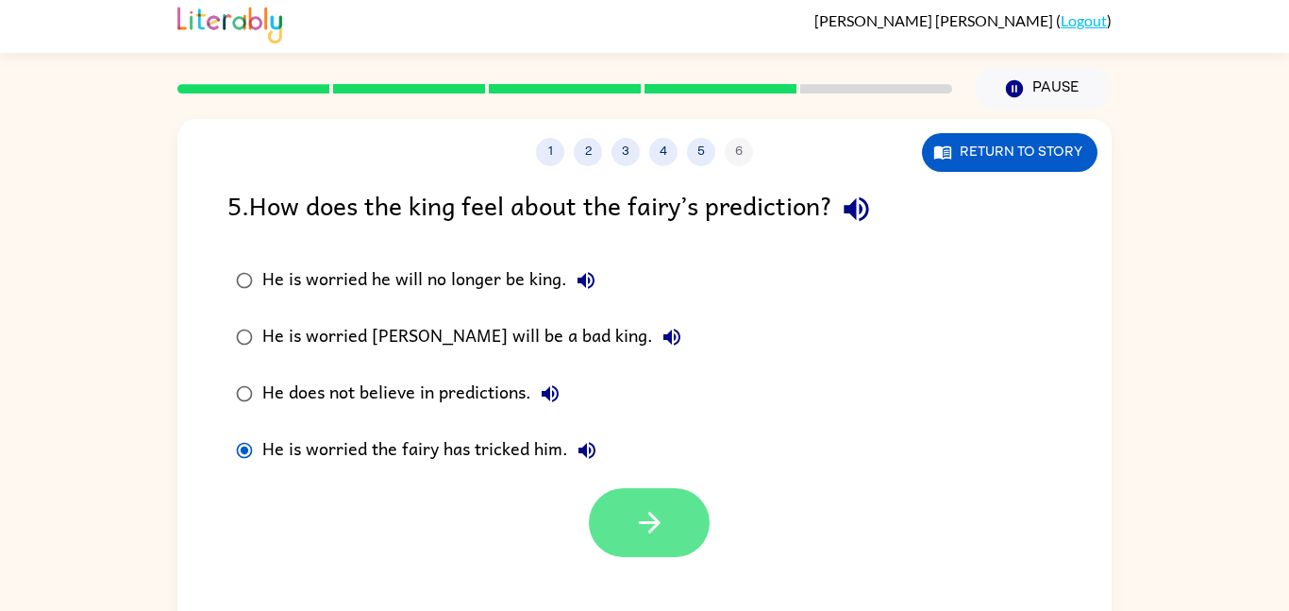
click at [669, 515] on button "button" at bounding box center [649, 522] width 121 height 69
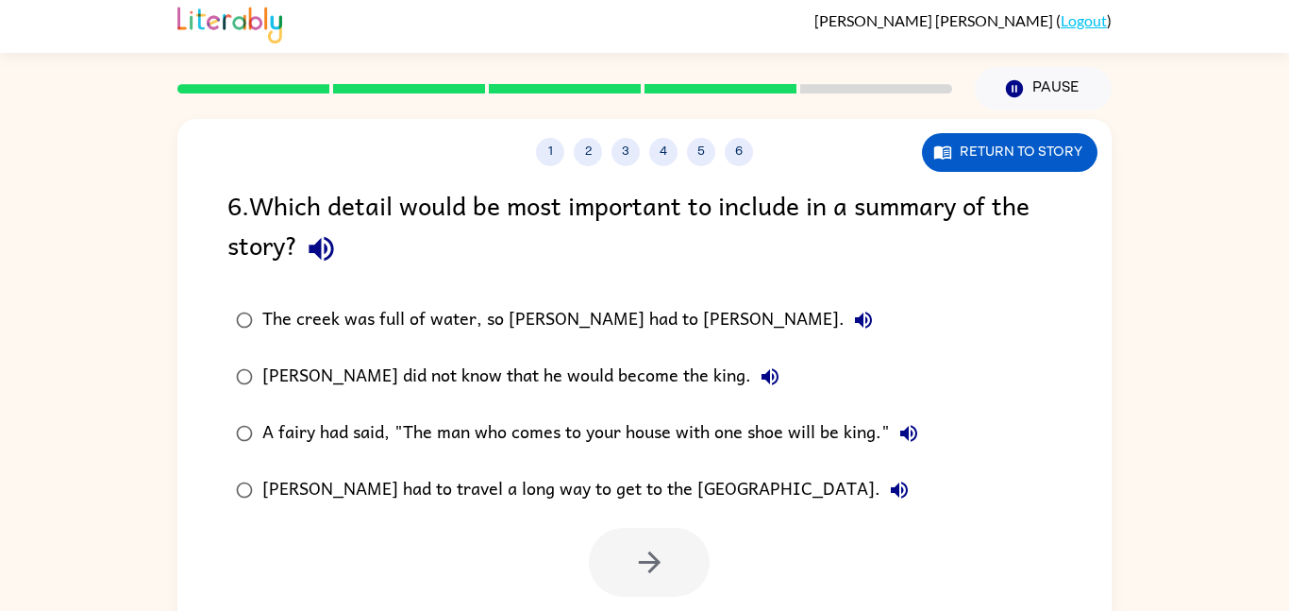
click at [341, 158] on div "1 2 3 4 5 6" at bounding box center [644, 152] width 934 height 28
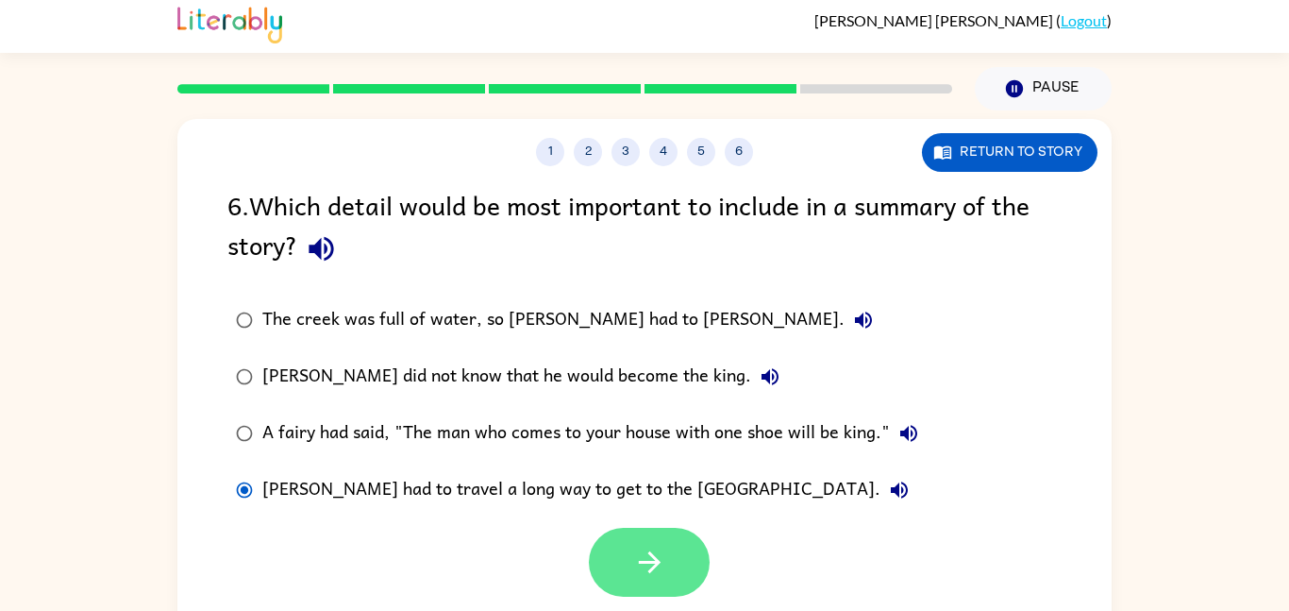
click at [695, 557] on button "button" at bounding box center [649, 562] width 121 height 69
